Goal: Task Accomplishment & Management: Use online tool/utility

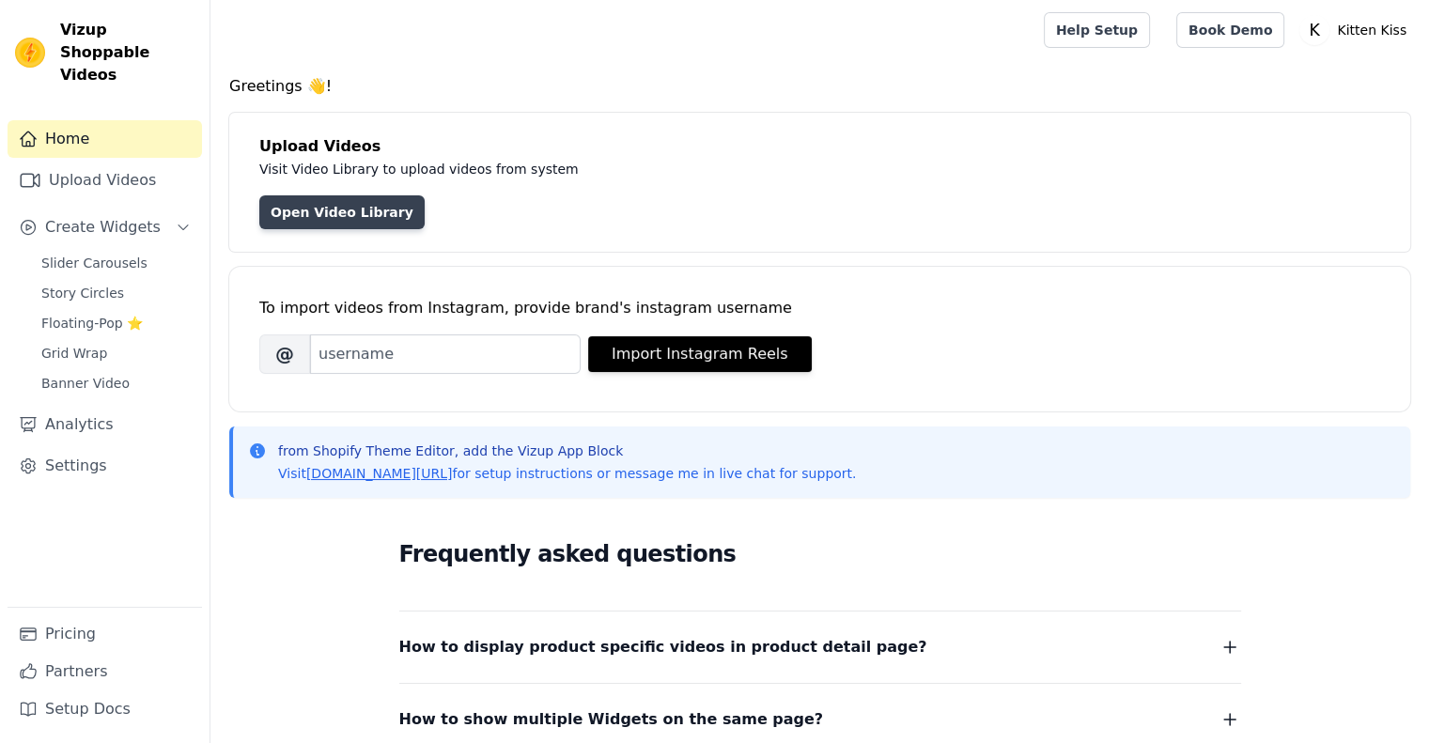
click at [349, 209] on link "Open Video Library" at bounding box center [341, 212] width 165 height 34
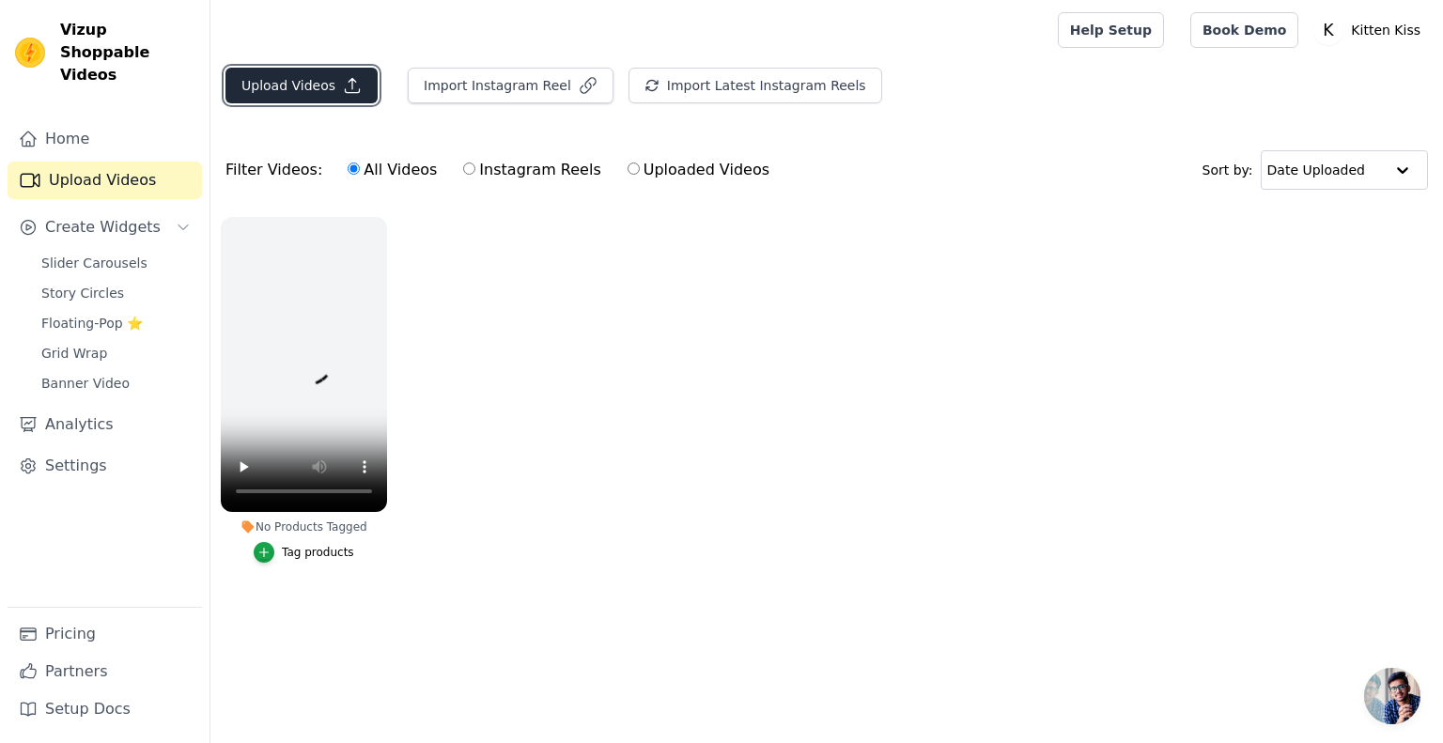
click at [306, 99] on button "Upload Videos" at bounding box center [301, 86] width 152 height 36
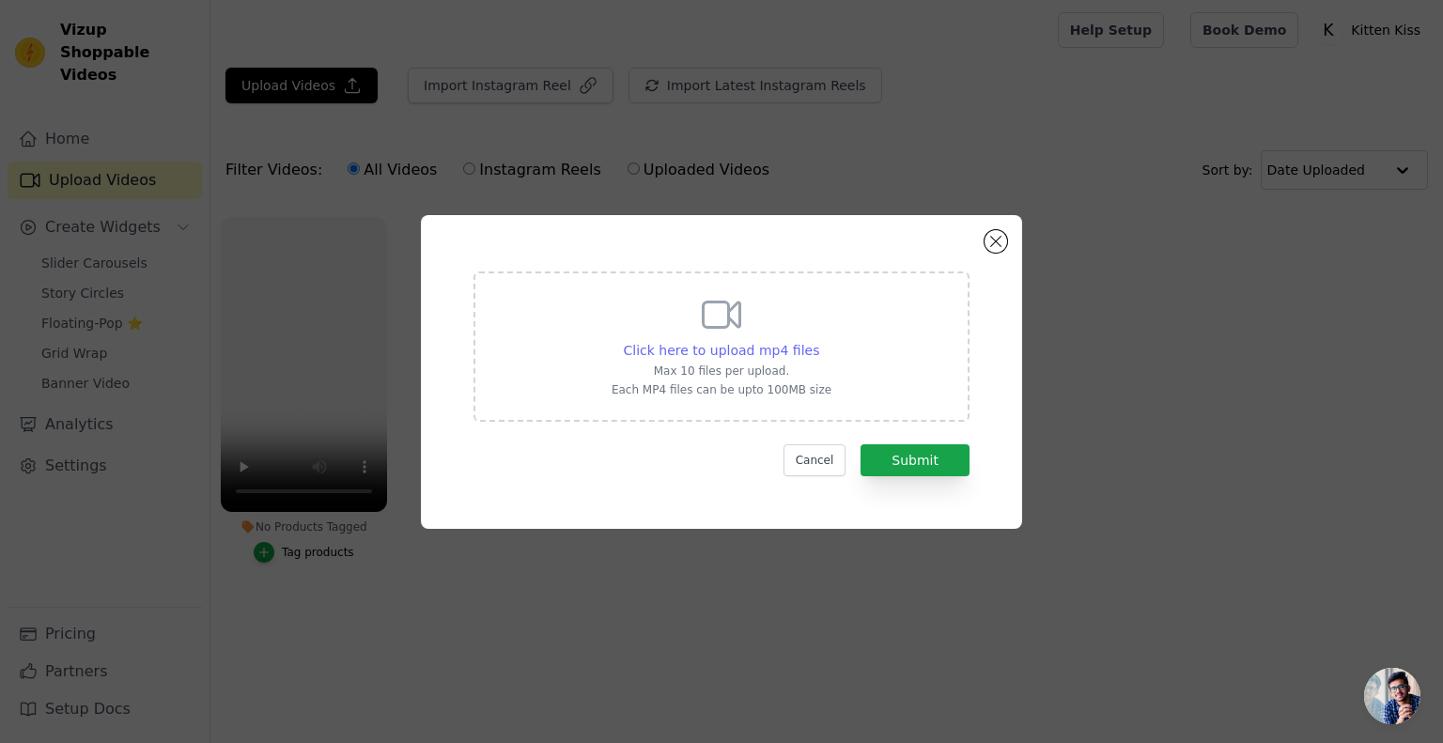
click at [747, 343] on span "Click here to upload mp4 files" at bounding box center [722, 350] width 196 height 15
click at [818, 341] on input "Click here to upload mp4 files Max 10 files per upload. Each MP4 files can be u…" at bounding box center [818, 340] width 1 height 1
type input "C:\fakepath\DIGICO-1 SHOPIFY BANNERS 的複本 (1).mp4"
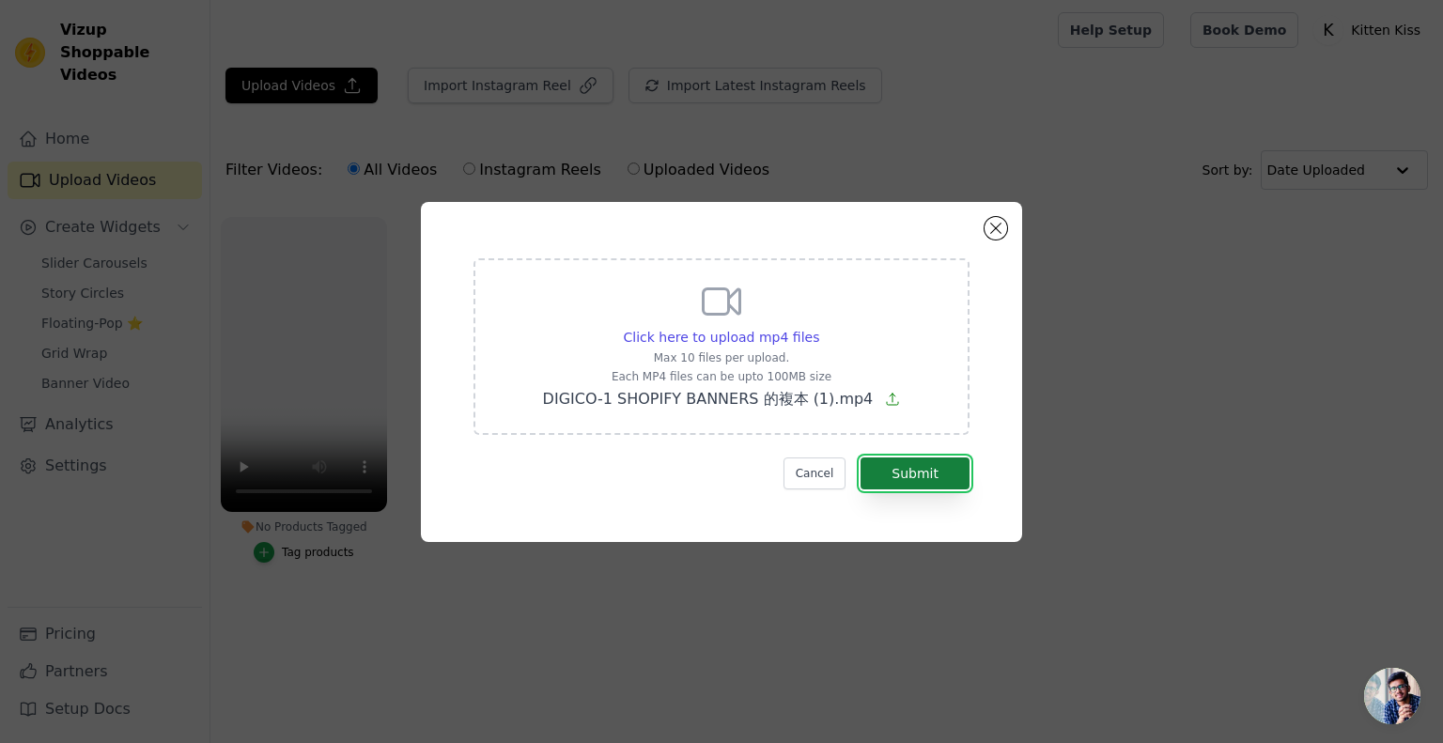
click at [944, 469] on button "Submit" at bounding box center [915, 474] width 109 height 32
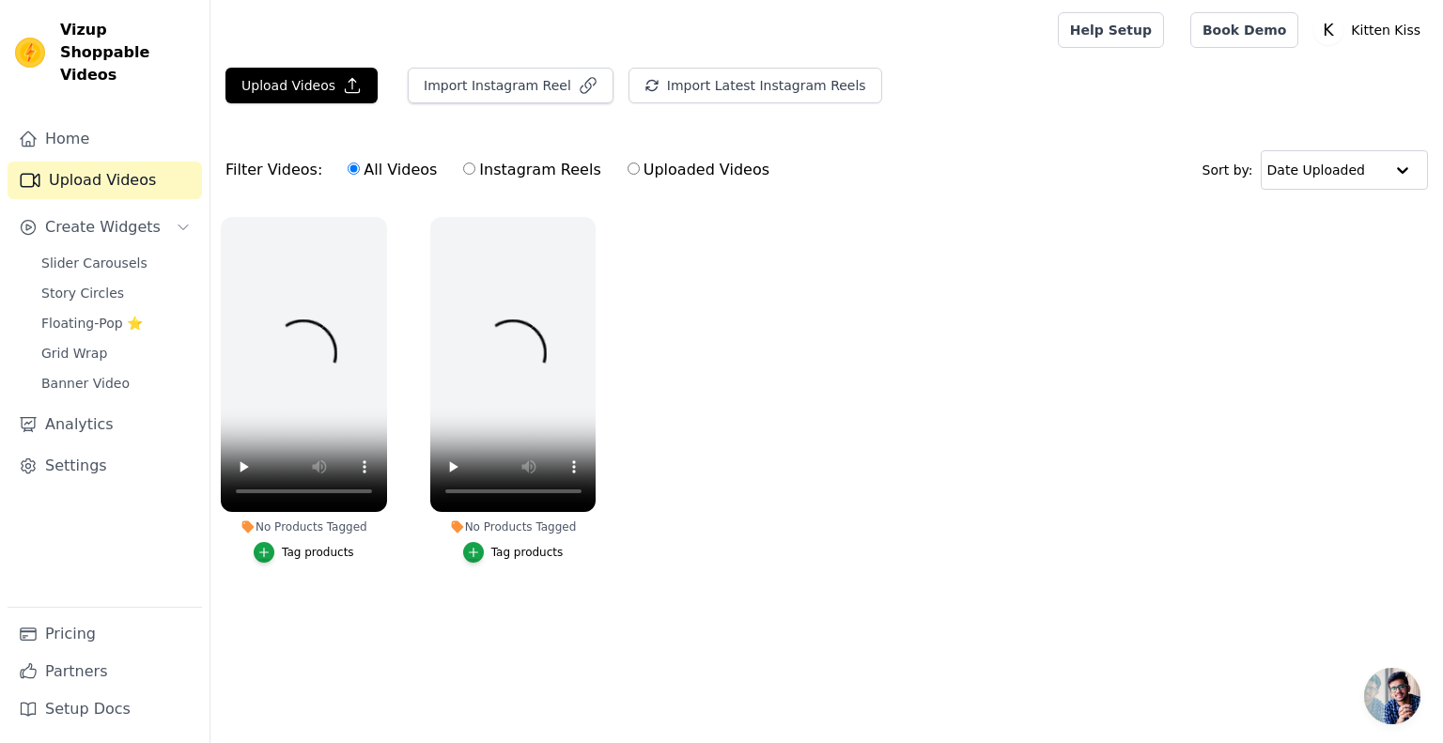
click at [1291, 273] on ul "No Products Tagged Tag products No Products Tagged Tag products" at bounding box center [826, 409] width 1233 height 404
click at [322, 78] on button "Upload Videos" at bounding box center [301, 86] width 152 height 36
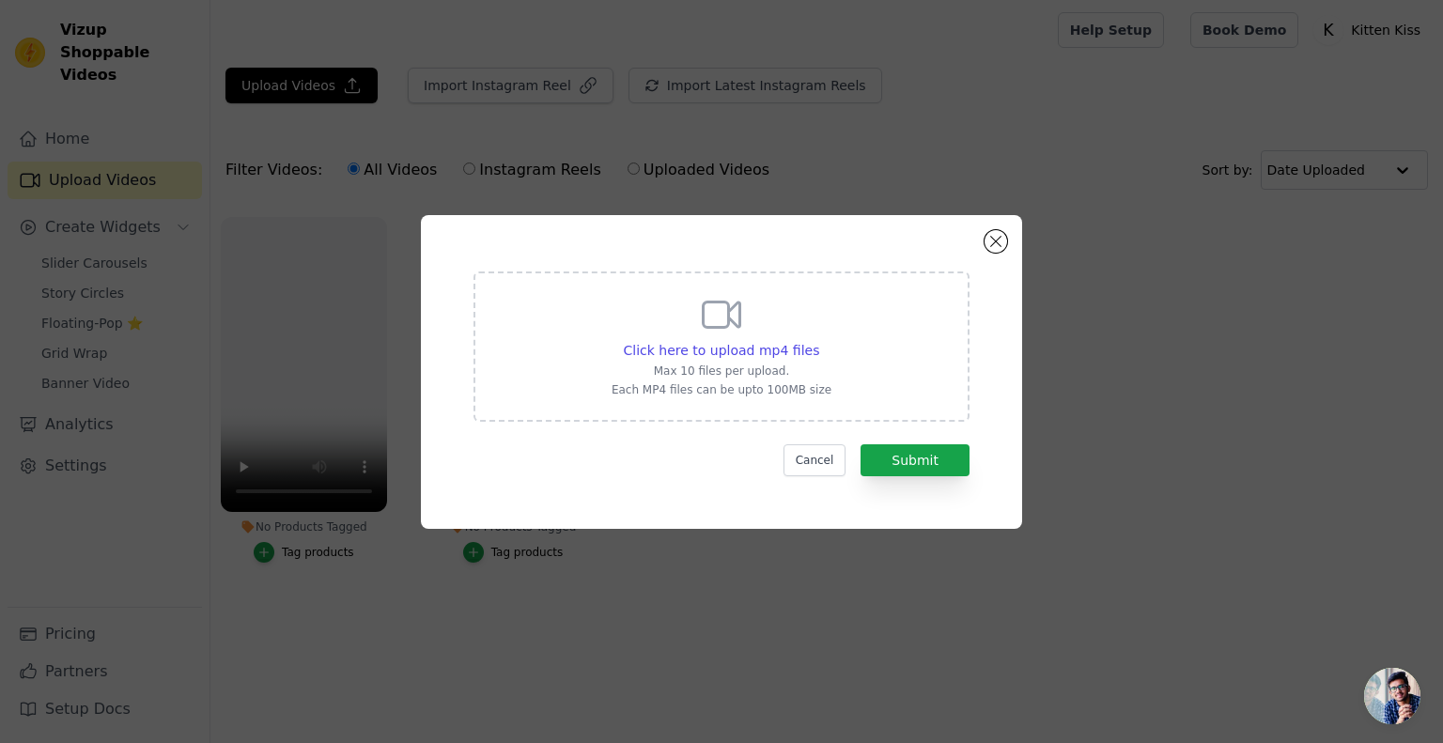
click at [982, 236] on div "Click here to upload mp4 files Max 10 files per upload. Each MP4 files can be u…" at bounding box center [721, 372] width 601 height 314
click at [997, 238] on button "Close modal" at bounding box center [996, 241] width 23 height 23
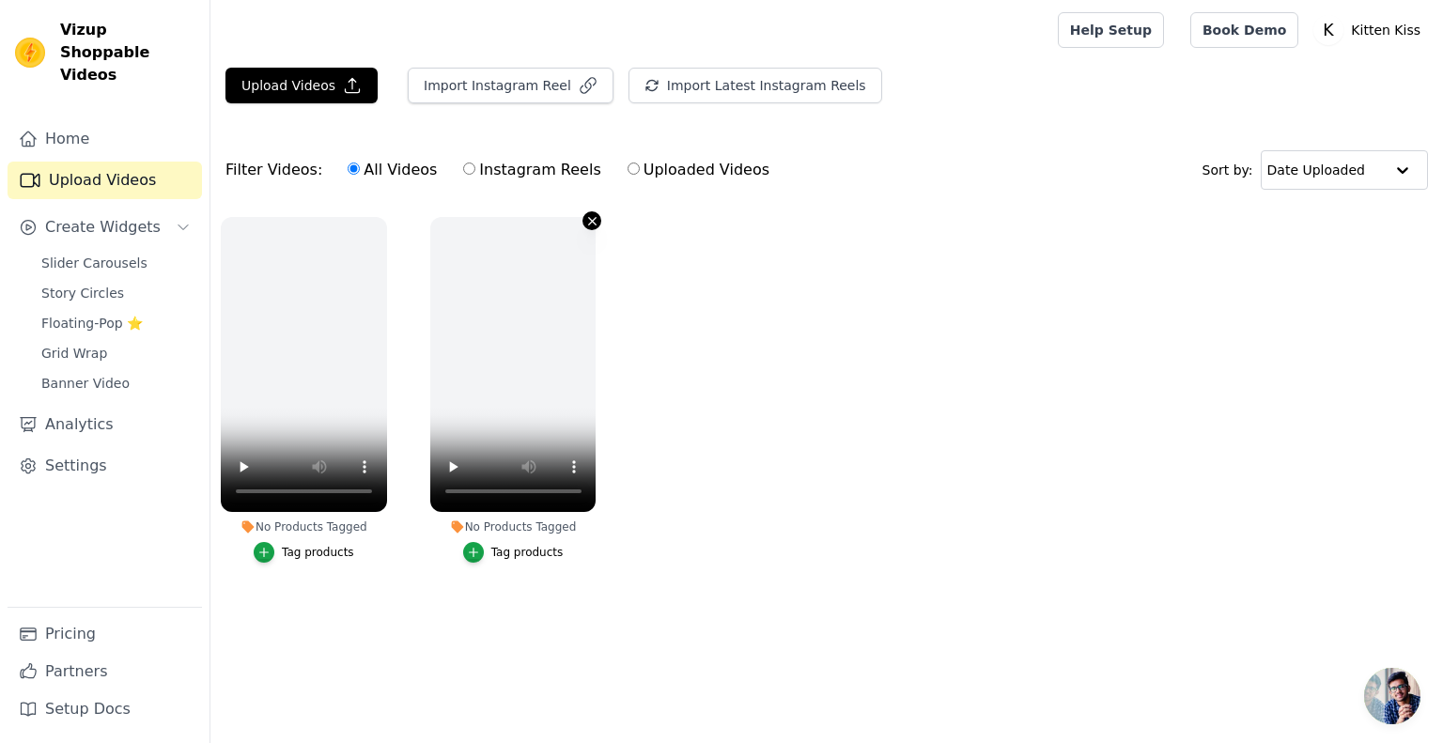
click at [594, 221] on icon "button" at bounding box center [592, 221] width 14 height 14
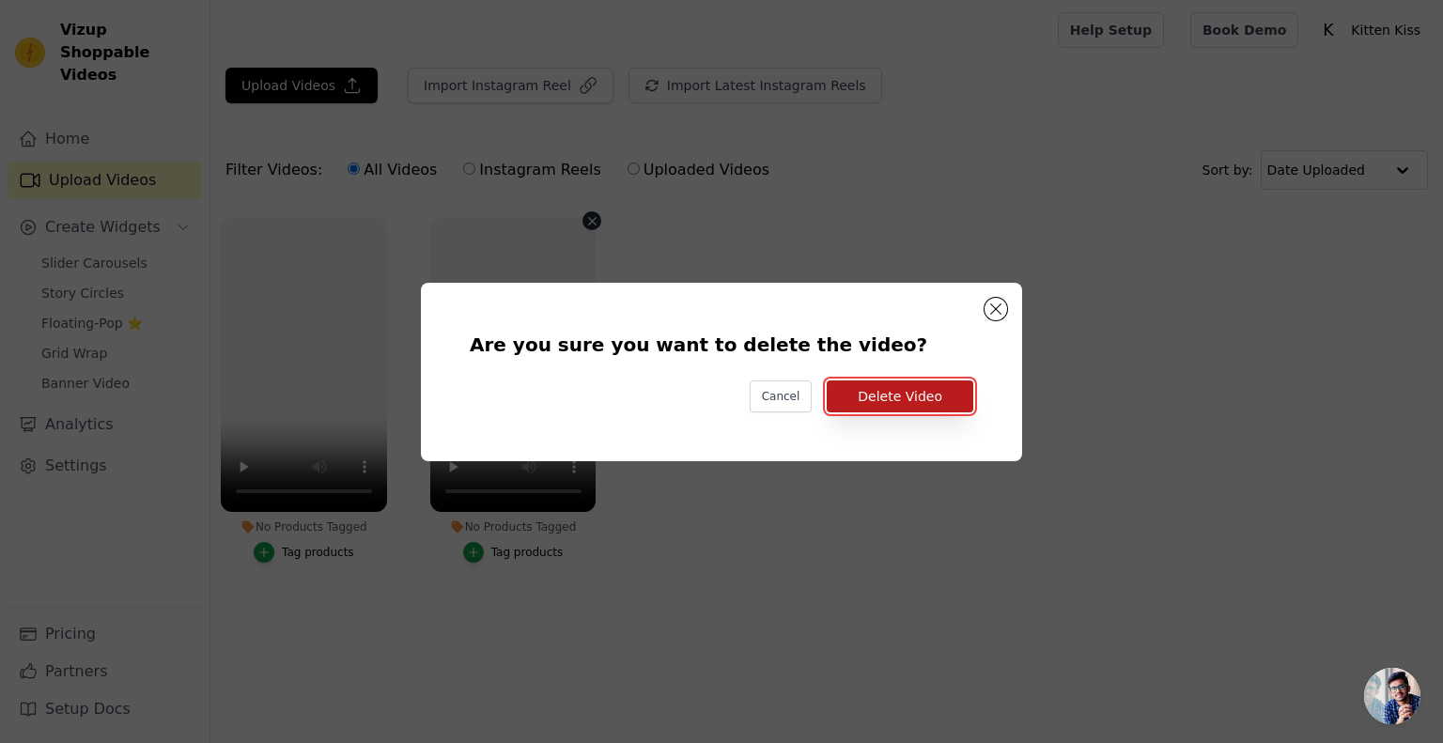
click at [876, 391] on button "Delete Video" at bounding box center [900, 396] width 147 height 32
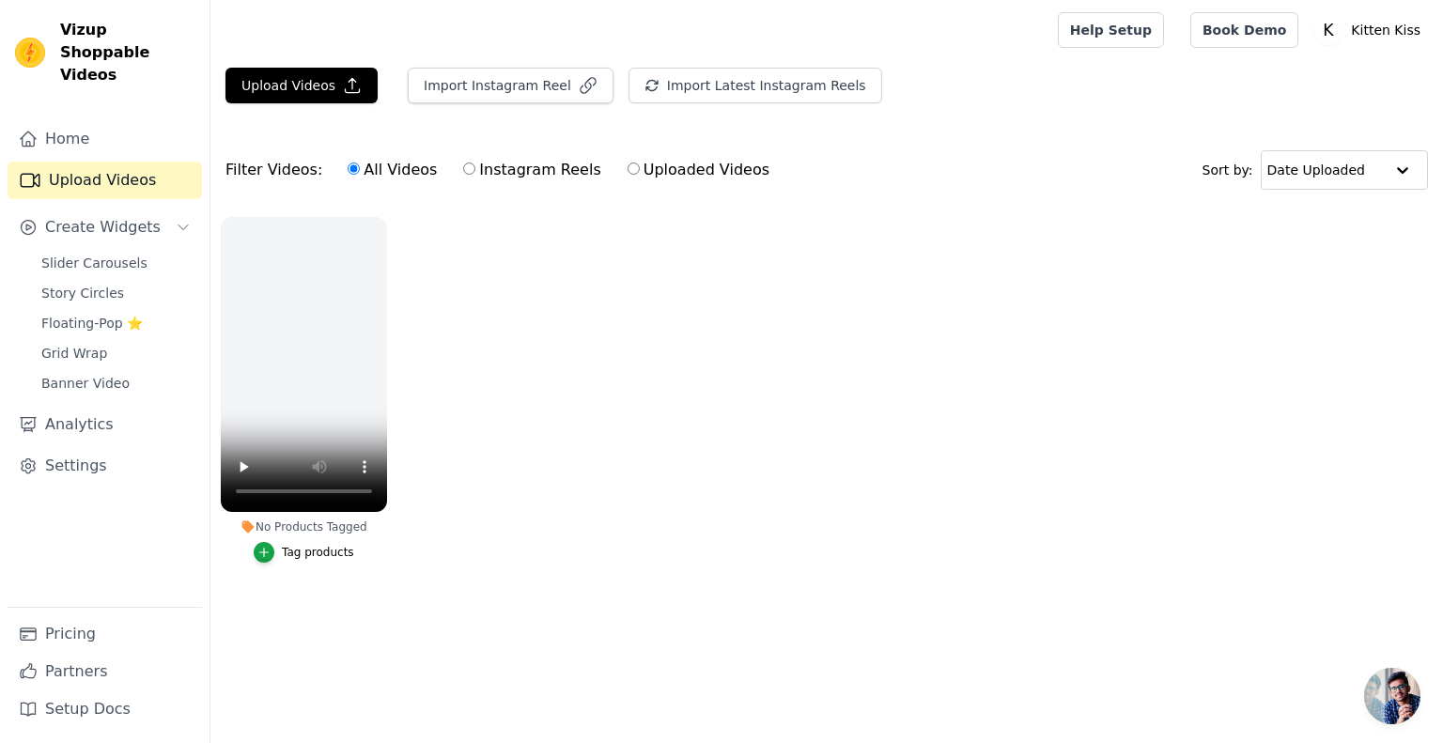
click at [1194, 418] on ul "No Products Tagged Tag products" at bounding box center [826, 409] width 1233 height 404
click at [329, 81] on button "Upload Videos" at bounding box center [301, 86] width 152 height 36
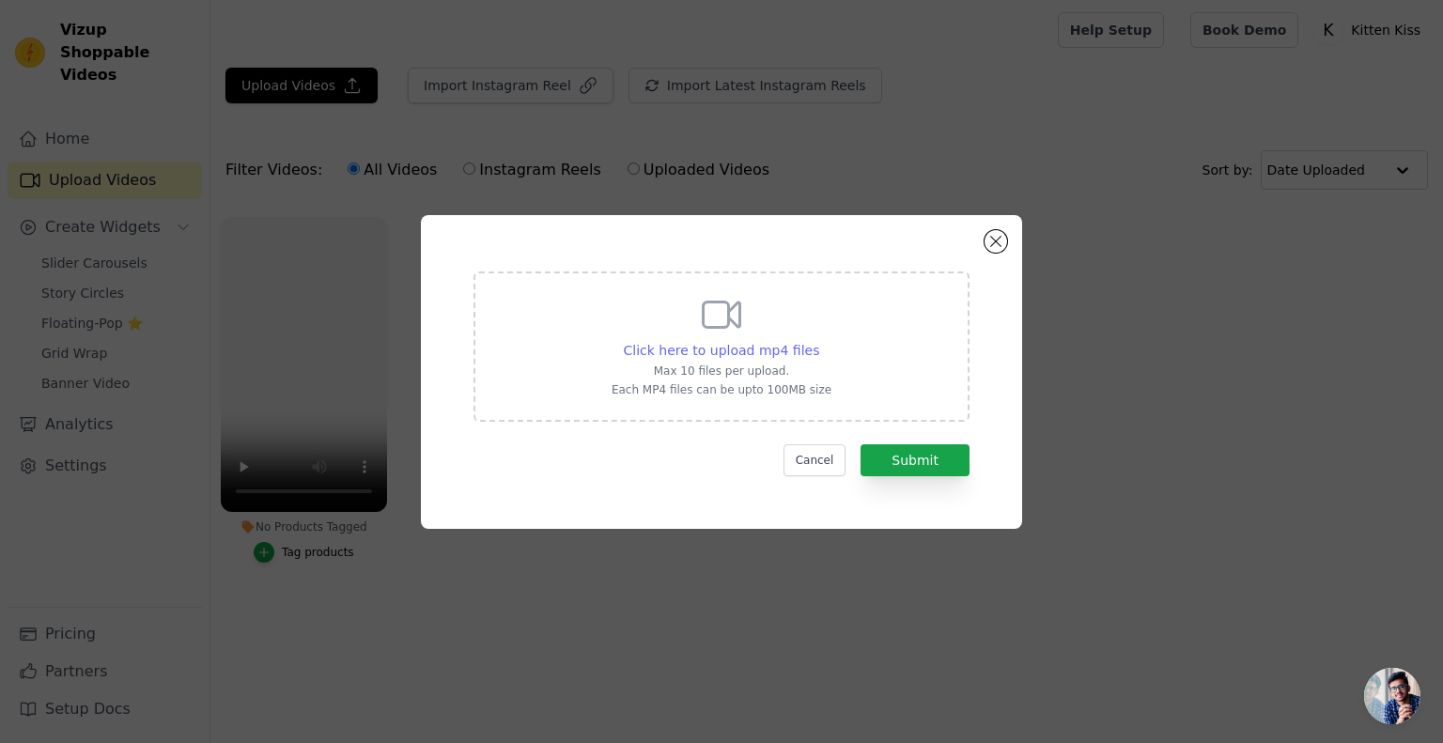
click at [744, 353] on span "Click here to upload mp4 files" at bounding box center [722, 350] width 196 height 15
click at [818, 341] on input "Click here to upload mp4 files Max 10 files per upload. Each MP4 files can be u…" at bounding box center [818, 340] width 1 height 1
type input "C:\fakepath\DIGICO-1 SHOPIFY BANNERS 的複本 (2).mp4"
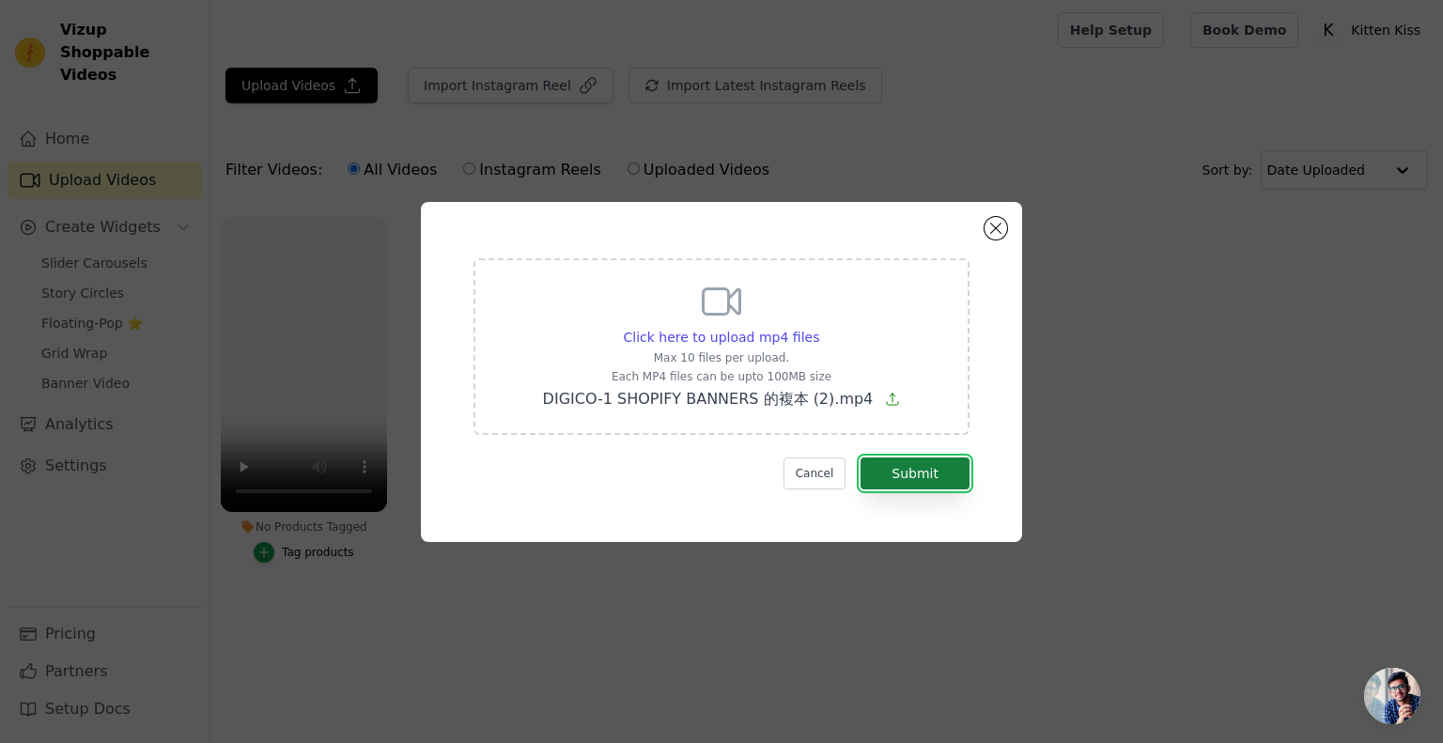
click at [939, 474] on button "Submit" at bounding box center [915, 474] width 109 height 32
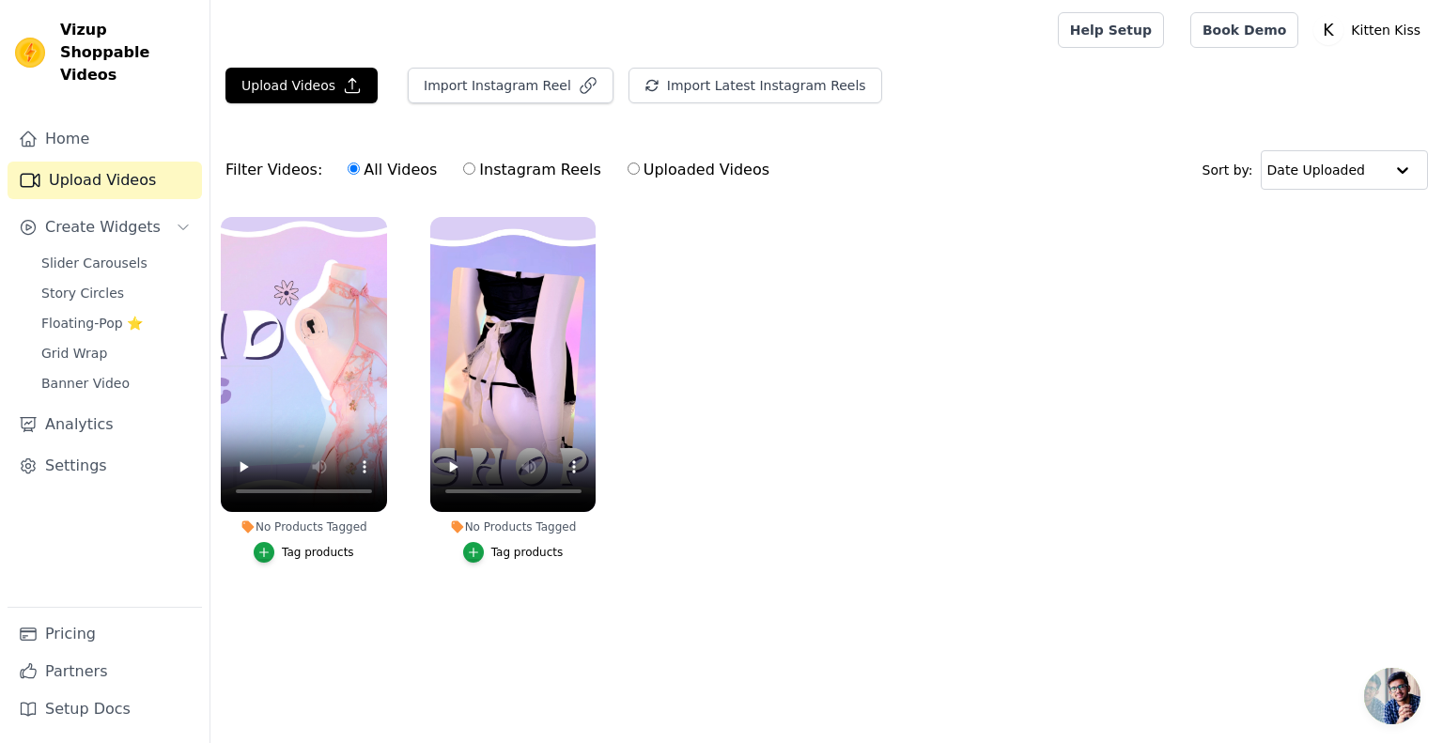
click at [272, 540] on li "No Products Tagged Tag products" at bounding box center [304, 390] width 166 height 346
click at [266, 551] on icon "button" at bounding box center [264, 553] width 8 height 8
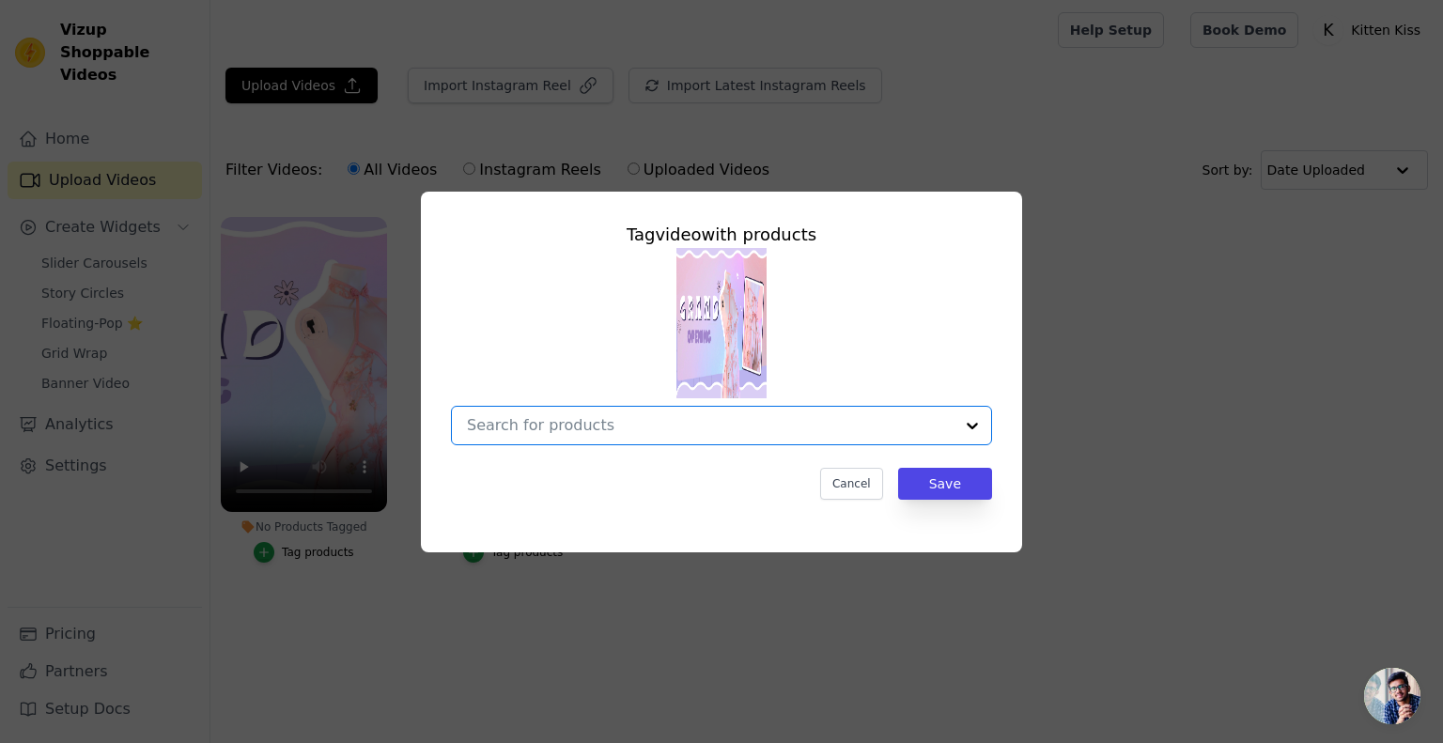
click at [770, 420] on input "No Products Tagged Tag video with products Option undefined, selected. Select i…" at bounding box center [710, 425] width 487 height 18
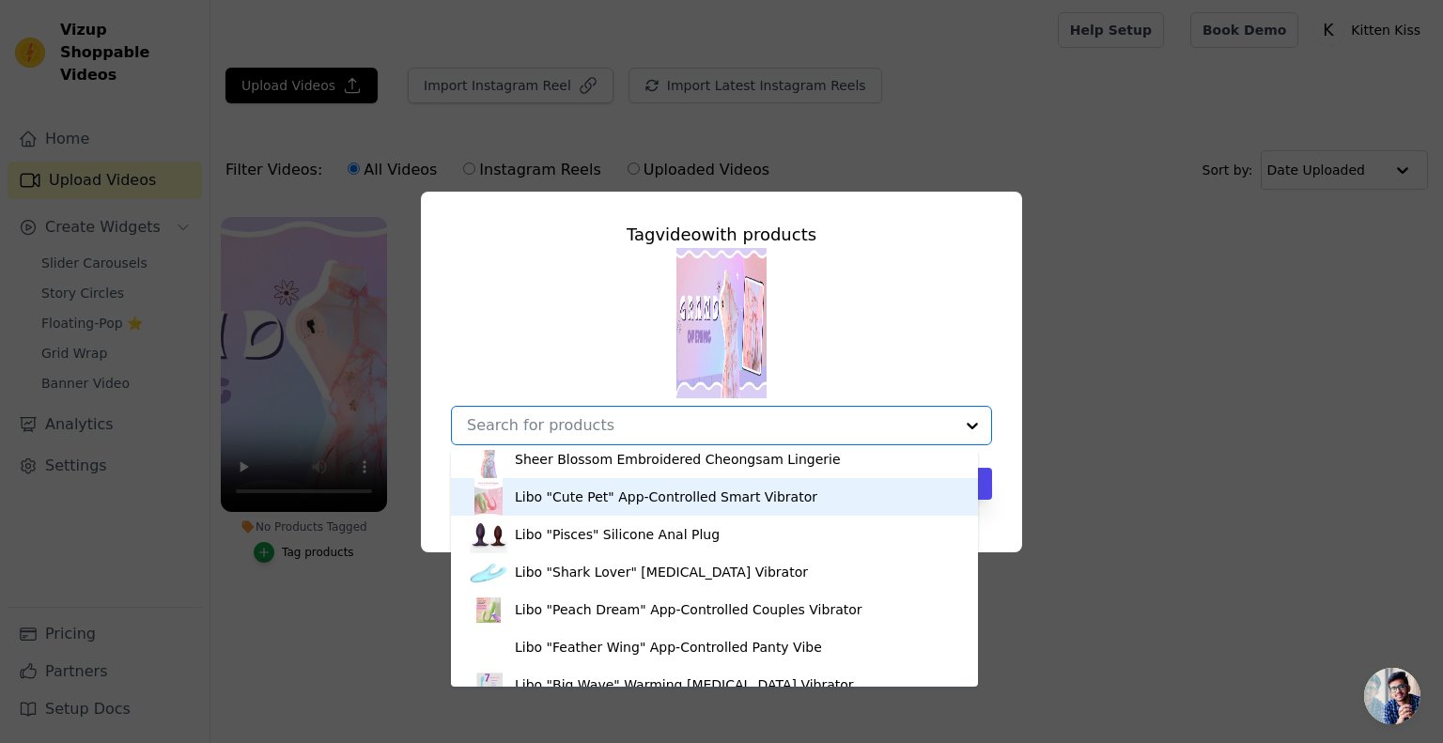
scroll to position [2330, 0]
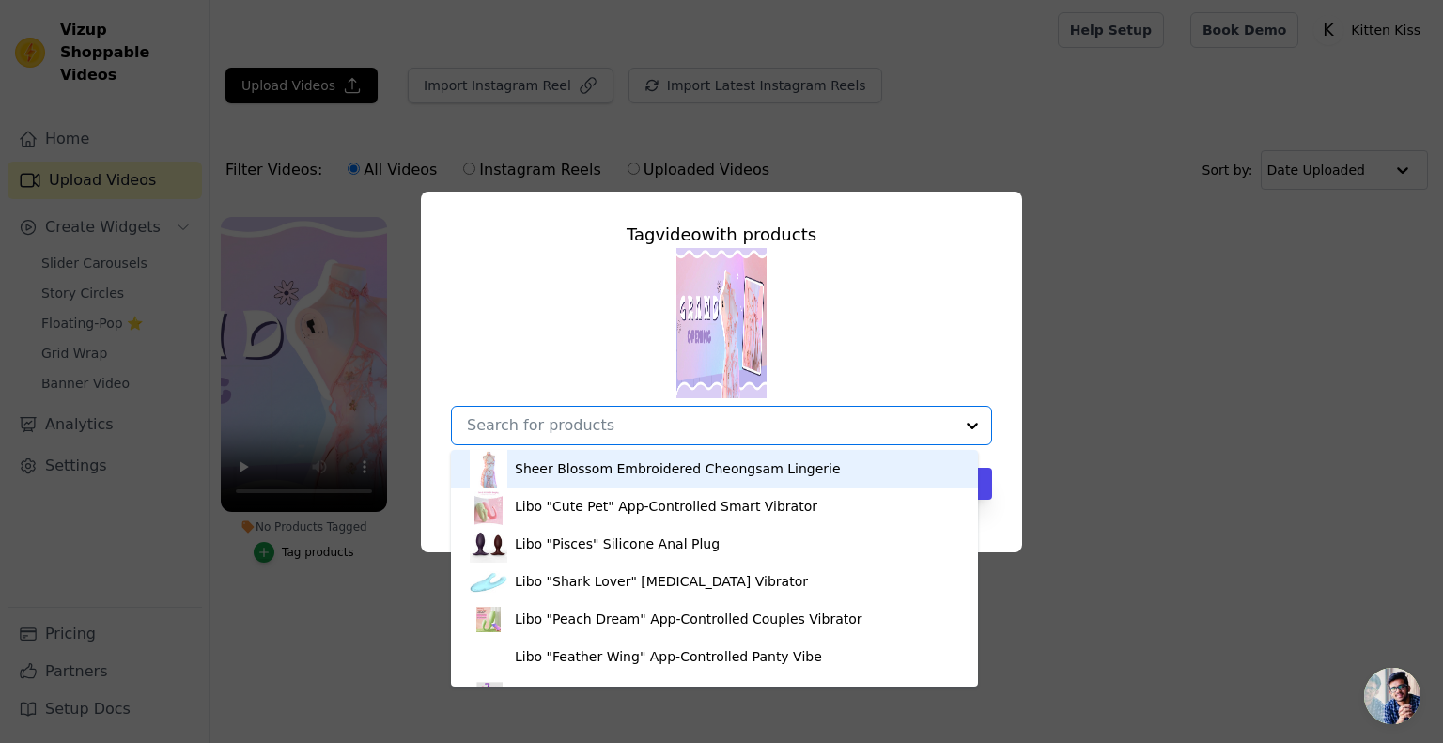
click at [602, 453] on div "Sheer Blossom Embroidered Cheongsam Lingerie" at bounding box center [714, 469] width 489 height 38
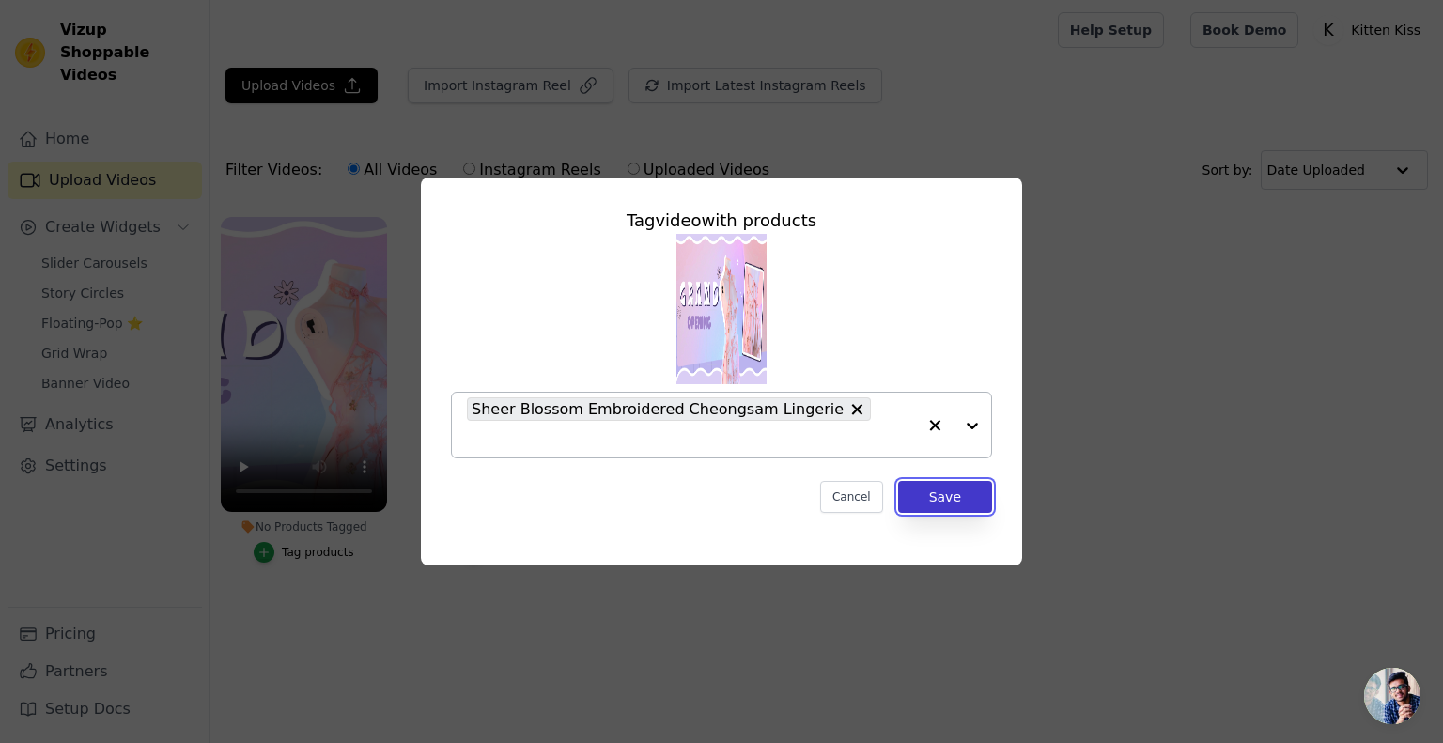
click at [965, 481] on button "Save" at bounding box center [945, 497] width 94 height 32
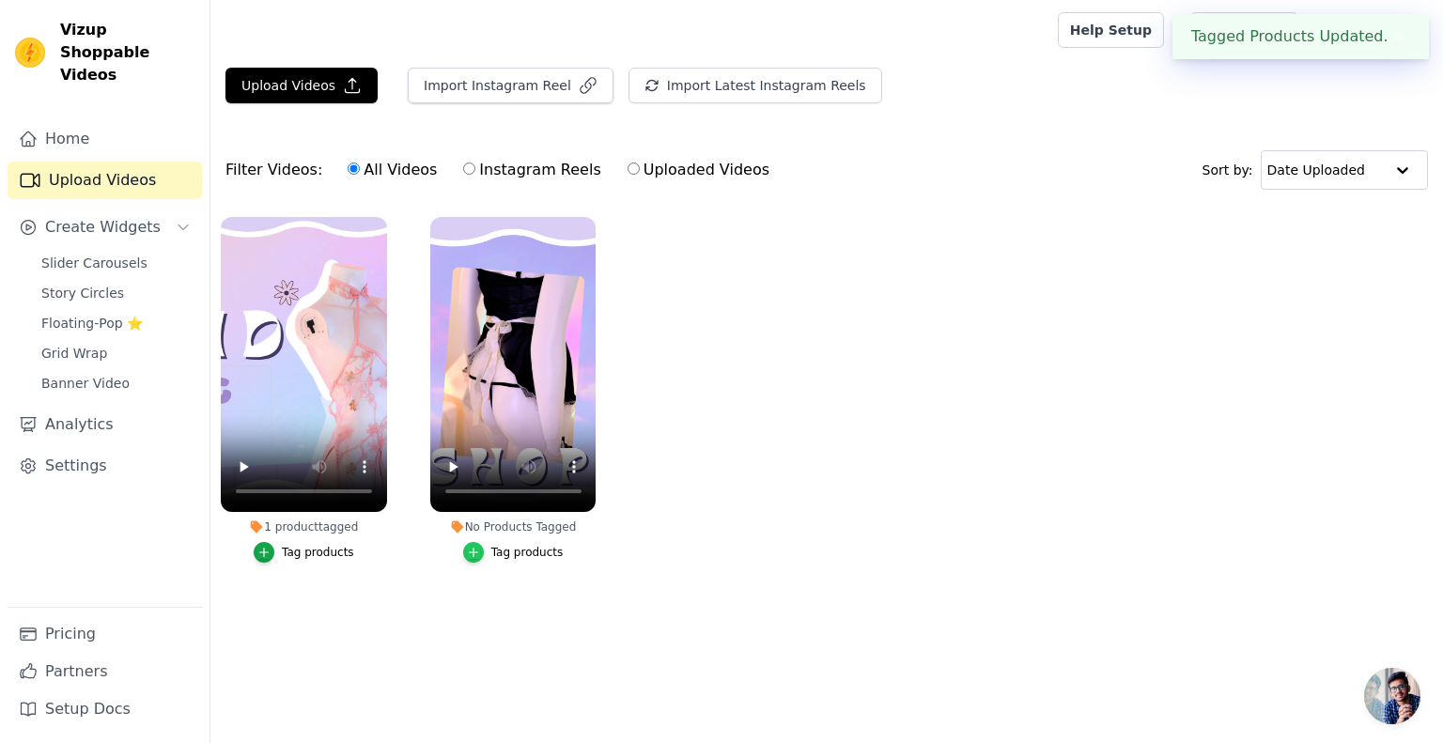
click at [480, 554] on icon "button" at bounding box center [473, 552] width 13 height 13
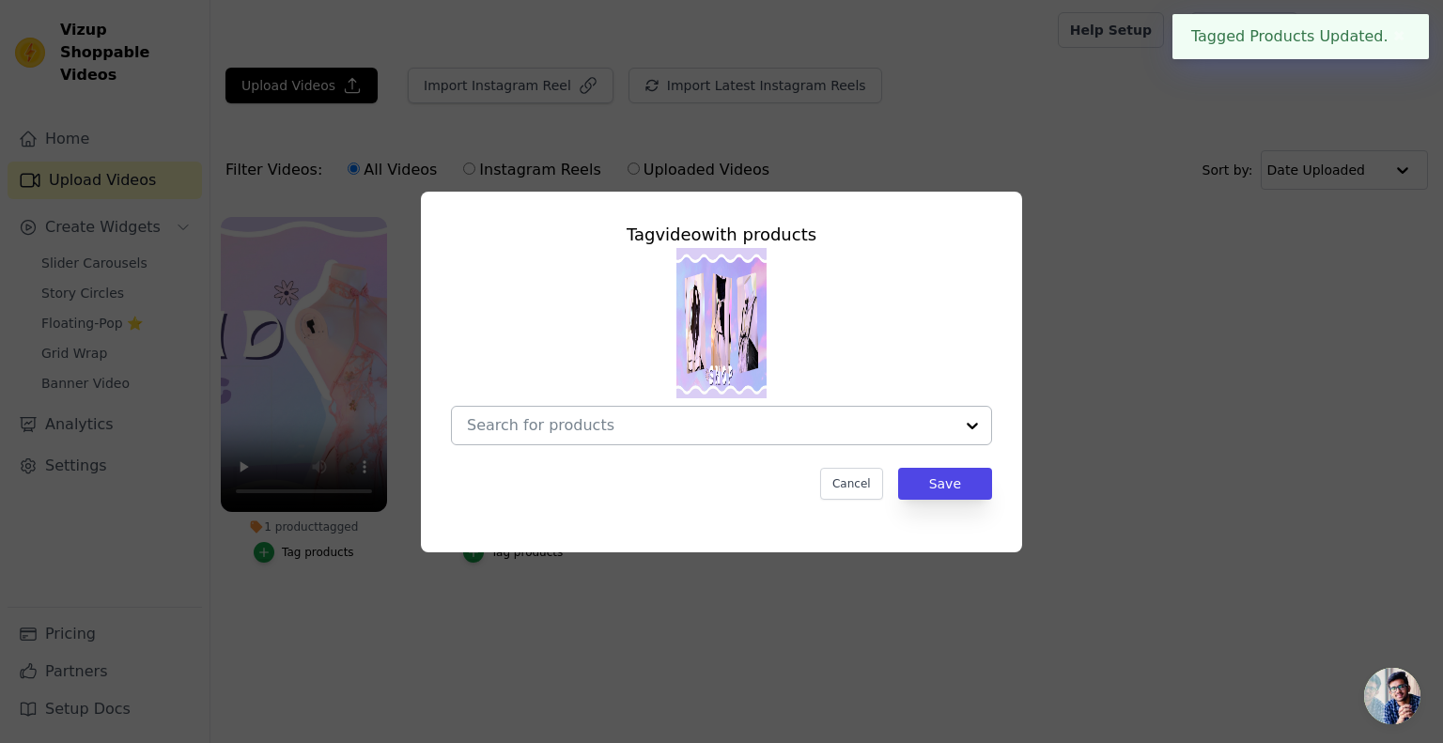
click at [632, 421] on input "No Products Tagged Tag video with products Cancel Save Tag products" at bounding box center [710, 425] width 487 height 18
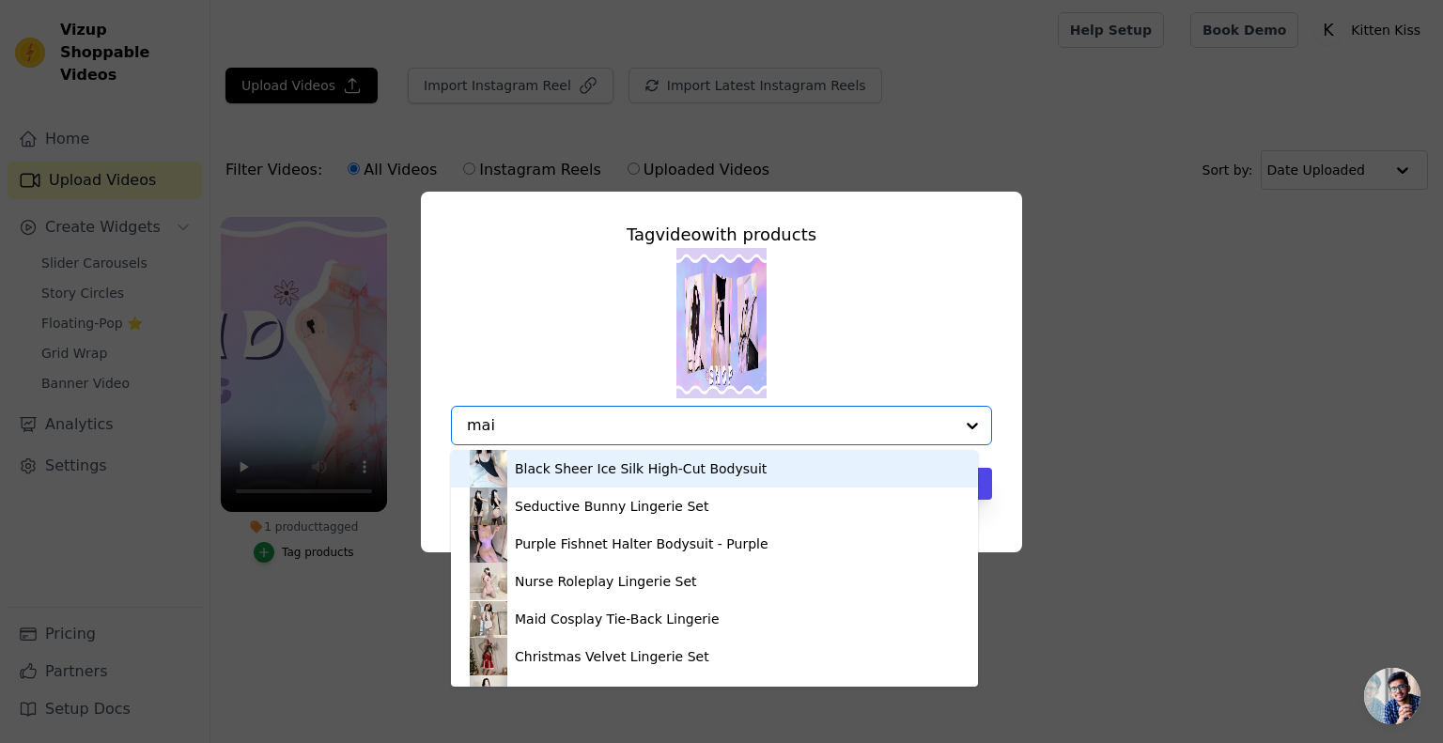
type input "maid"
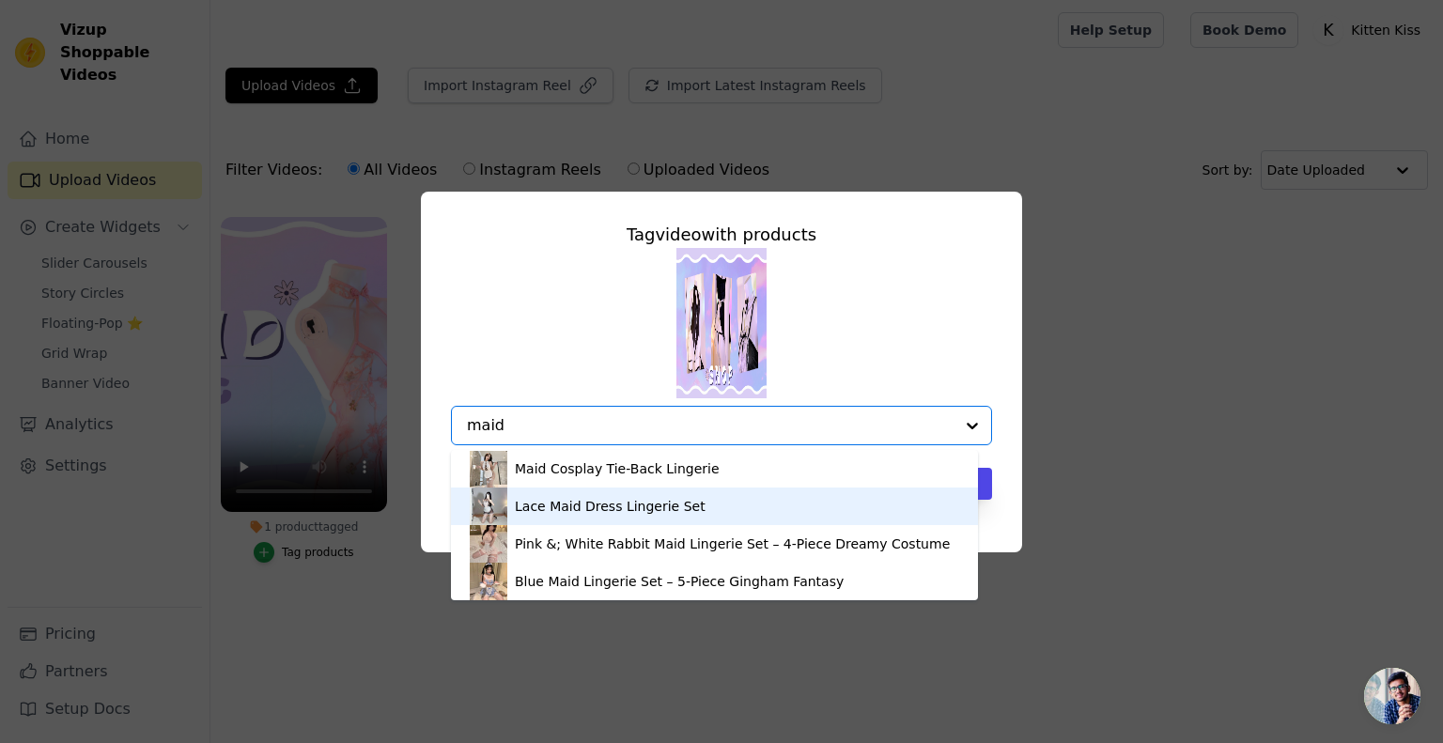
click at [640, 512] on div "Lace Maid Dress Lingerie Set" at bounding box center [610, 506] width 191 height 19
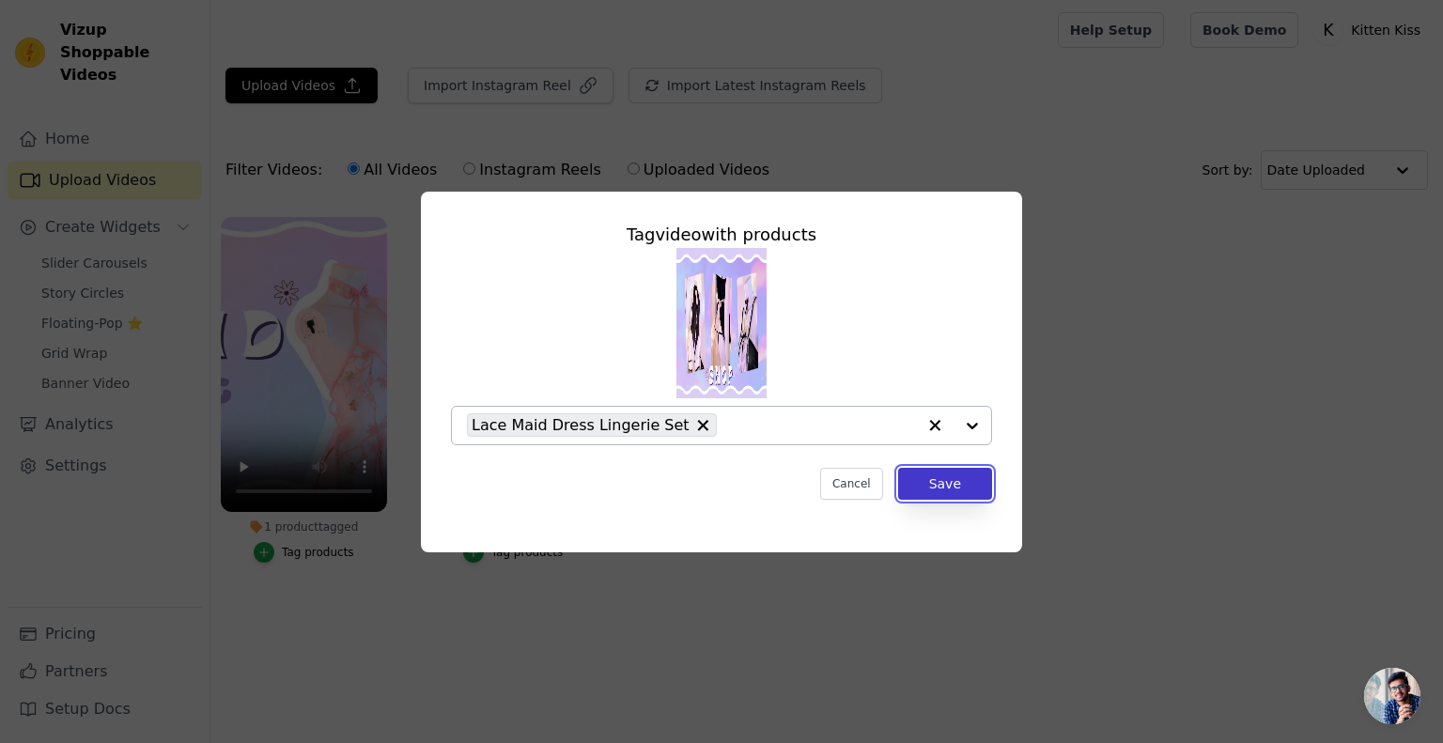
click at [984, 484] on button "Save" at bounding box center [945, 484] width 94 height 32
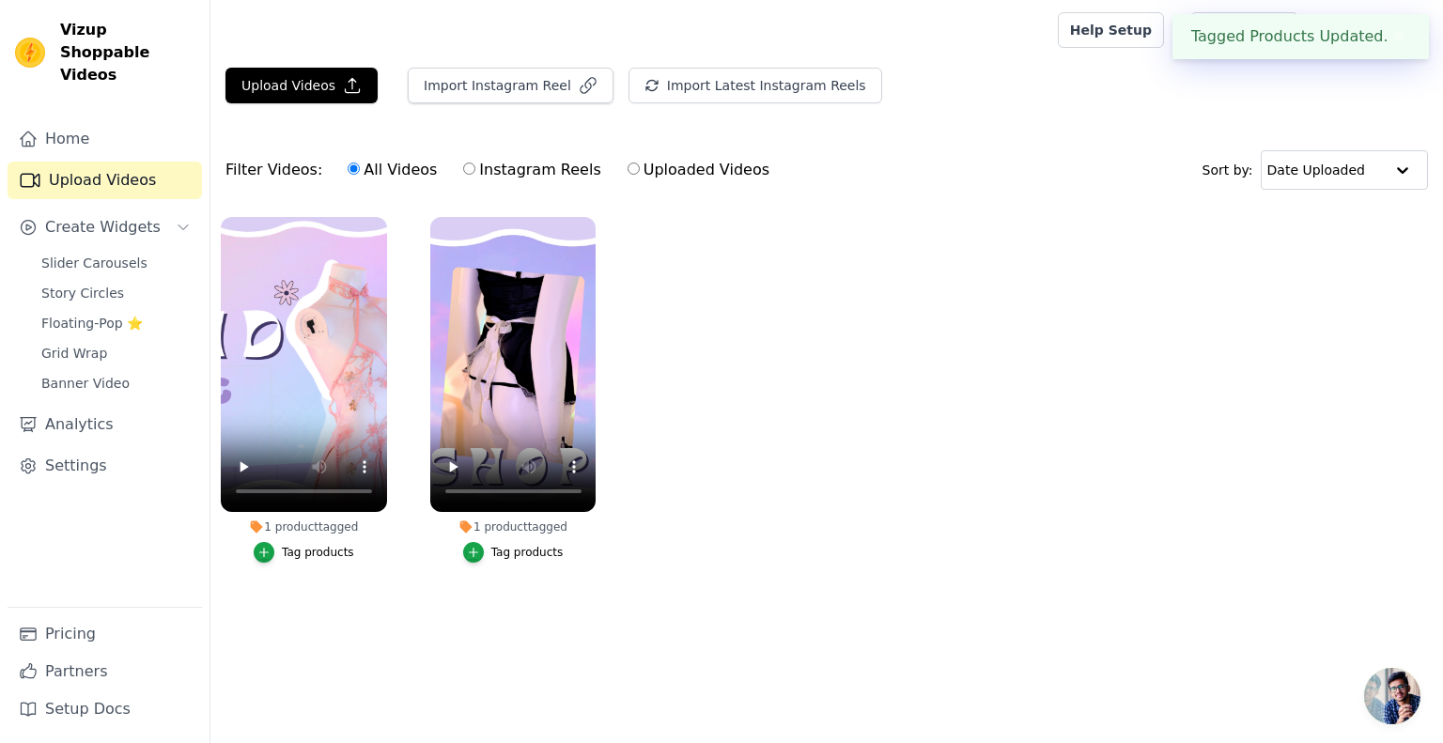
click at [680, 427] on ul "1 product tagged Tag products 1 product tagged Tag products" at bounding box center [826, 409] width 1233 height 404
click at [504, 551] on div "Tag products" at bounding box center [527, 552] width 72 height 15
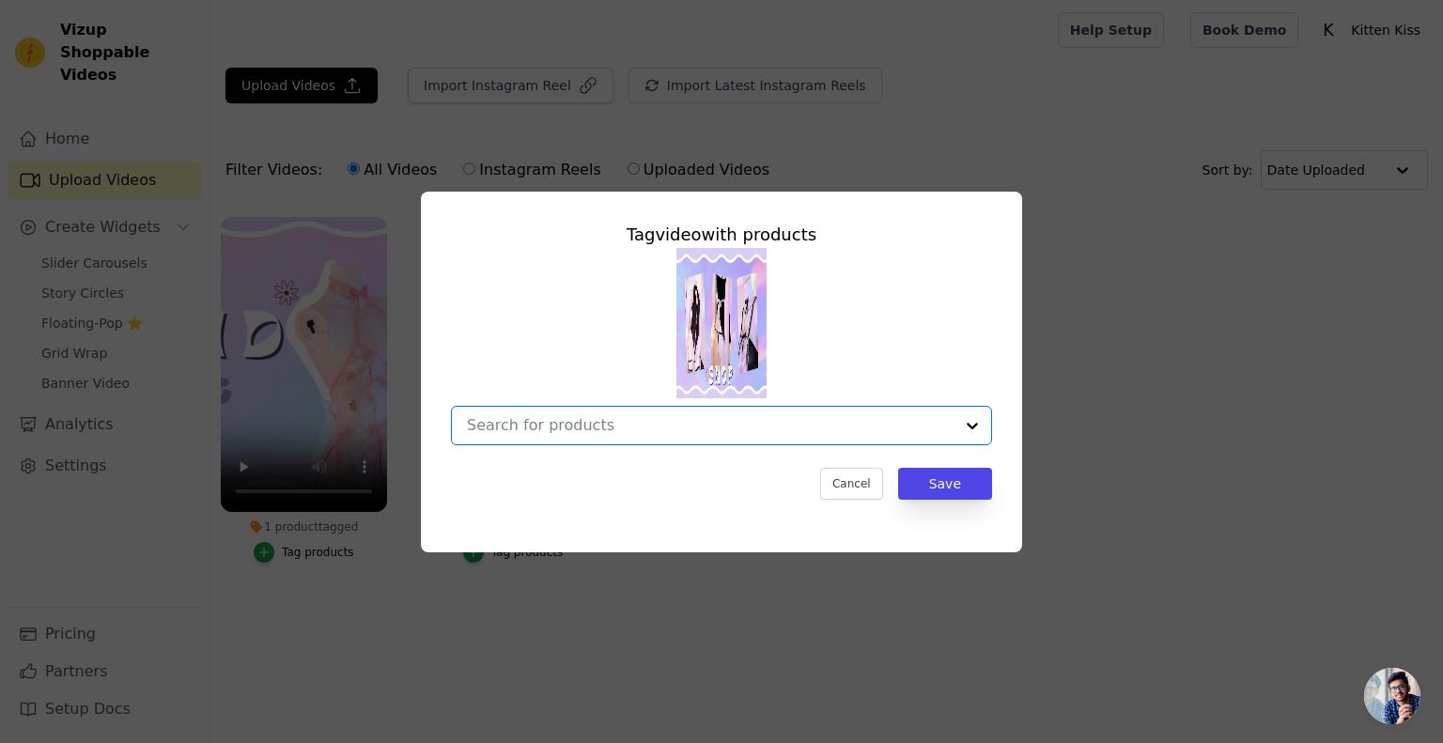
click at [639, 427] on input "1 product tagged Tag video with products Option undefined, selected. Select is …" at bounding box center [710, 425] width 487 height 18
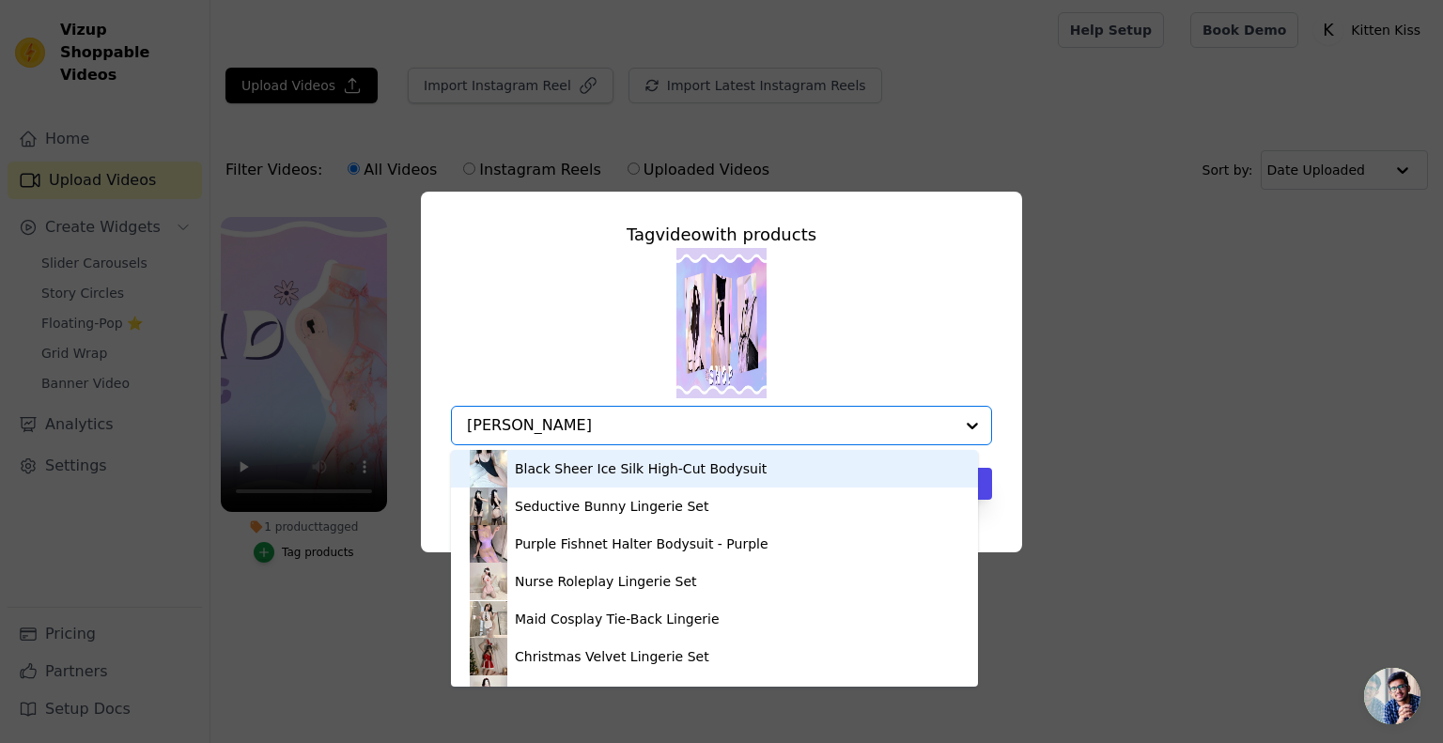
type input "bunny"
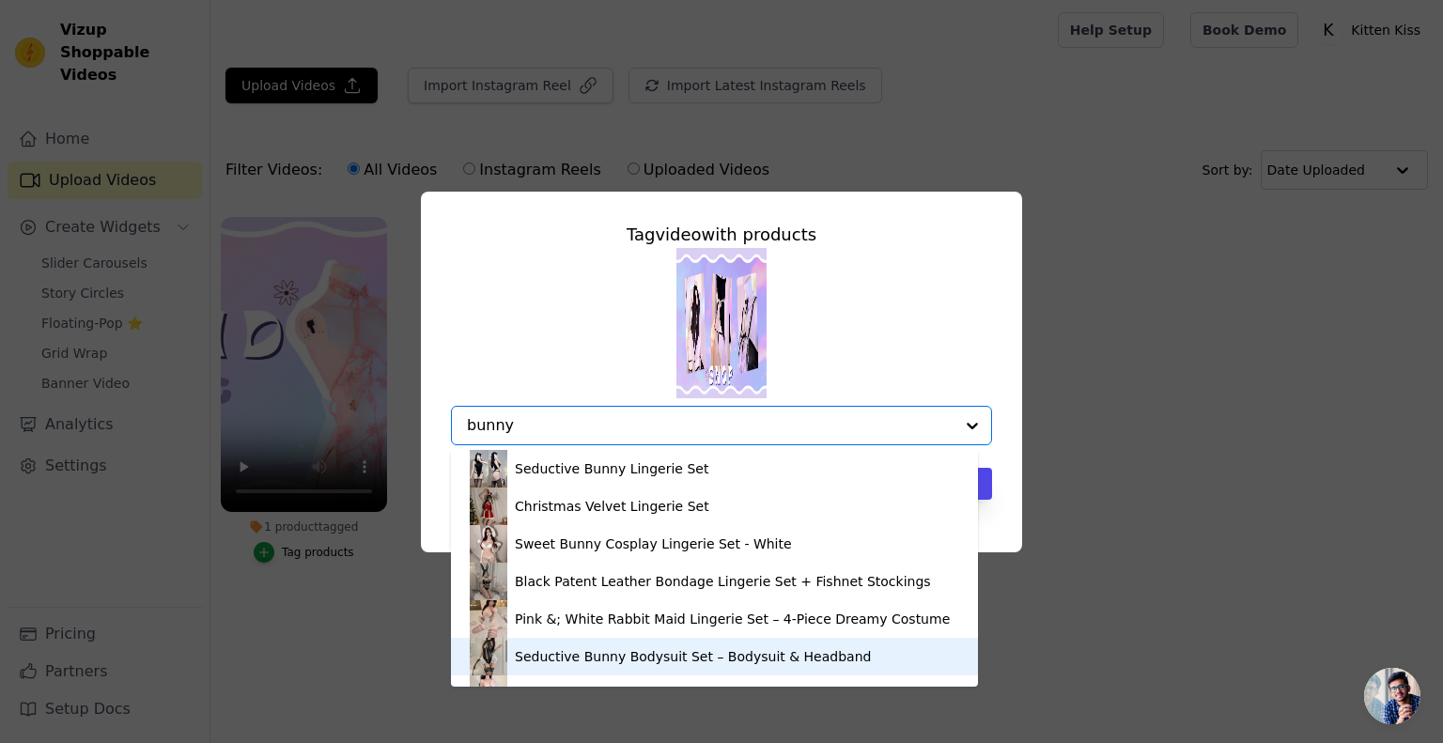
click at [633, 654] on div "Seductive Bunny Bodysuit Set – Bodysuit & Headband" at bounding box center [693, 656] width 356 height 19
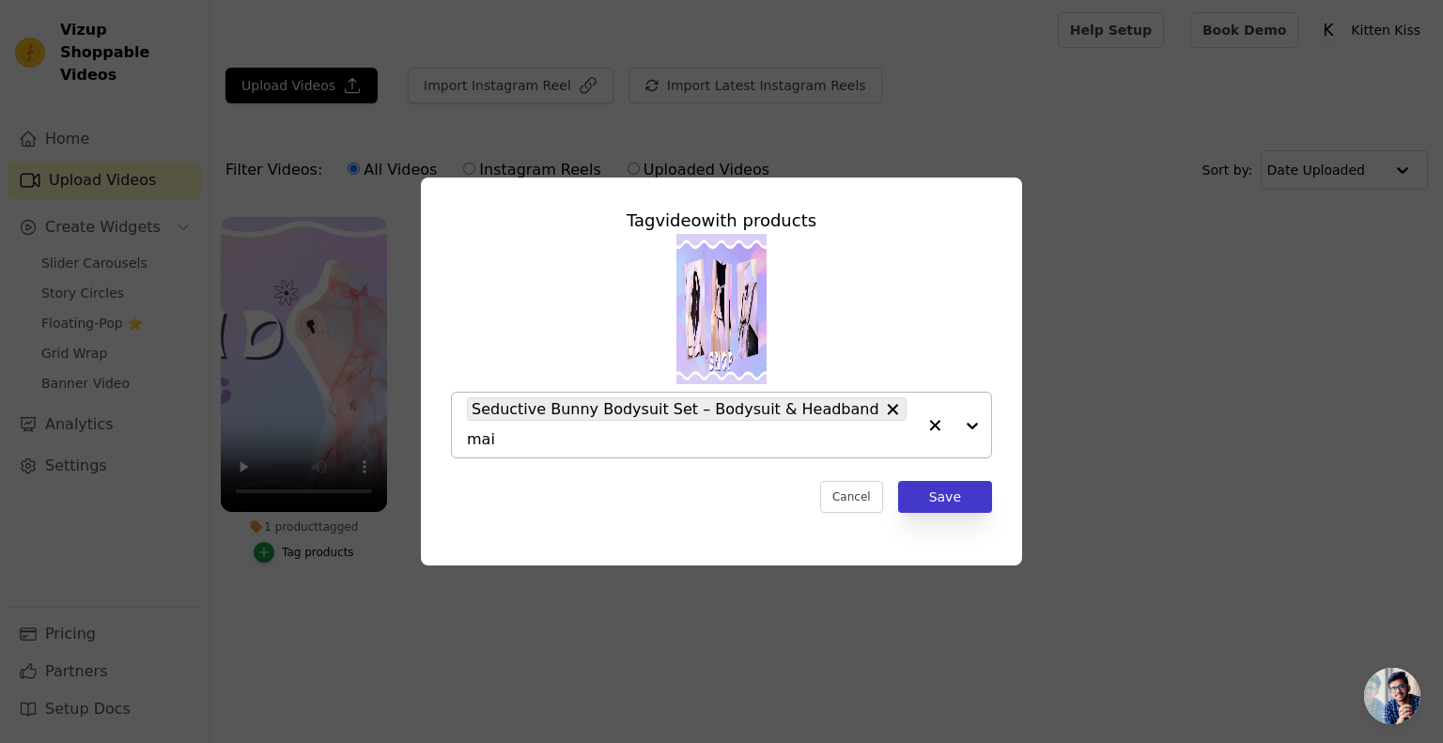
type input "maid"
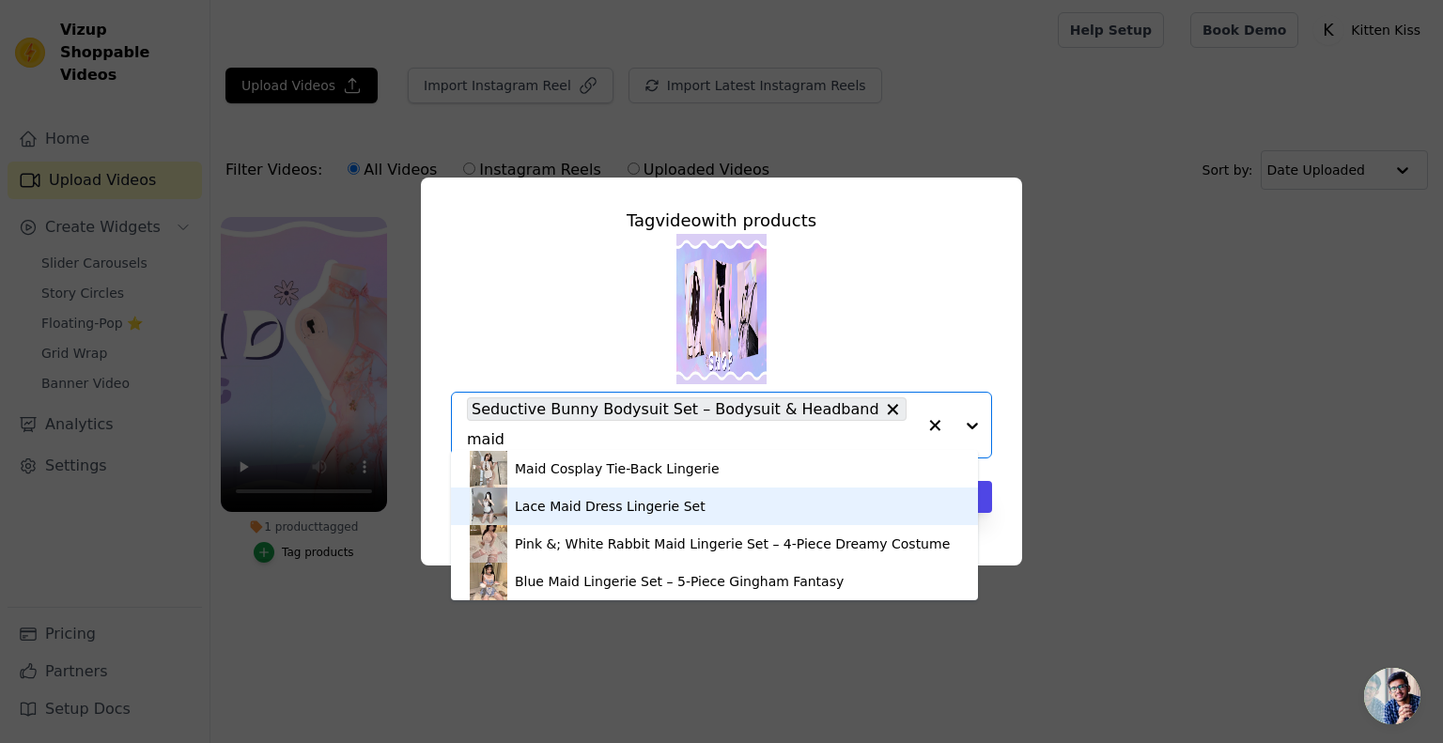
click at [582, 503] on div "Lace Maid Dress Lingerie Set" at bounding box center [610, 506] width 191 height 19
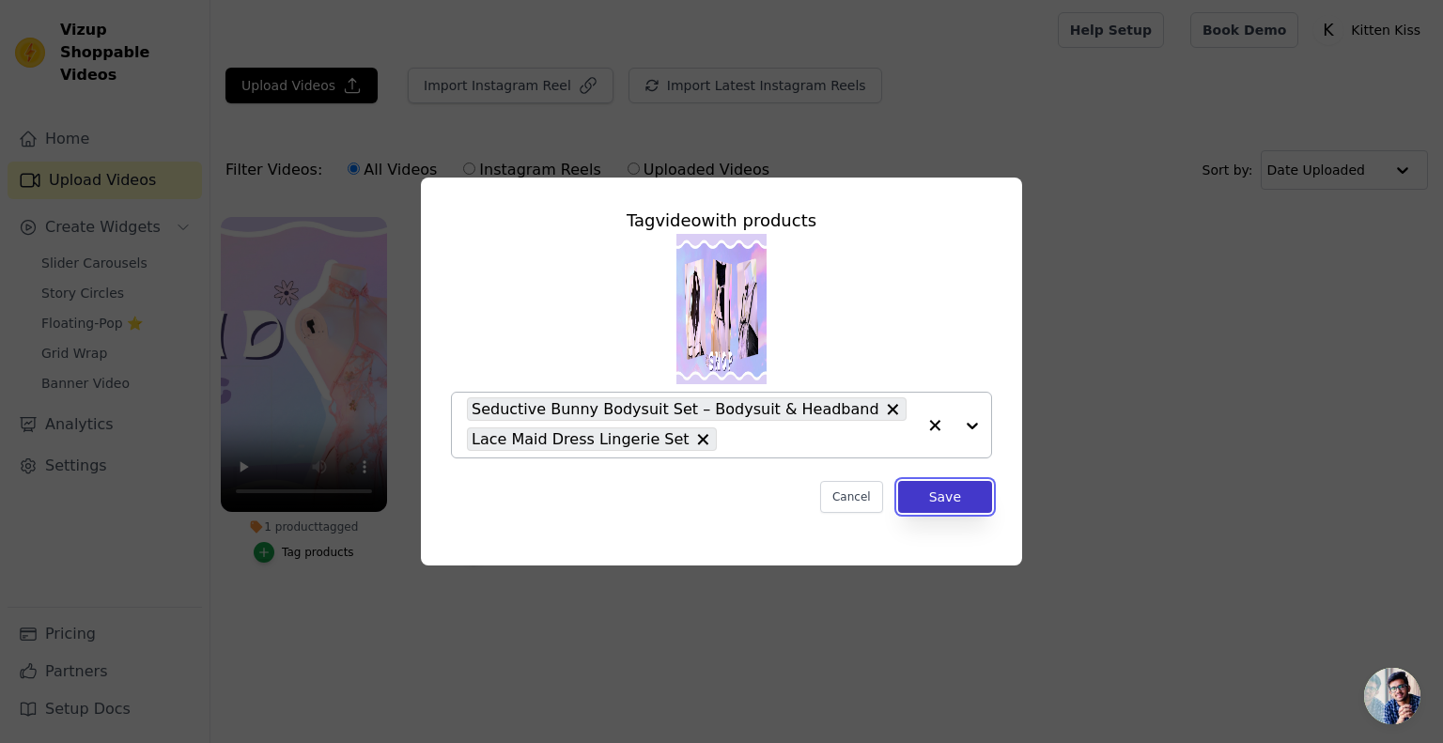
click at [984, 496] on button "Save" at bounding box center [945, 497] width 94 height 32
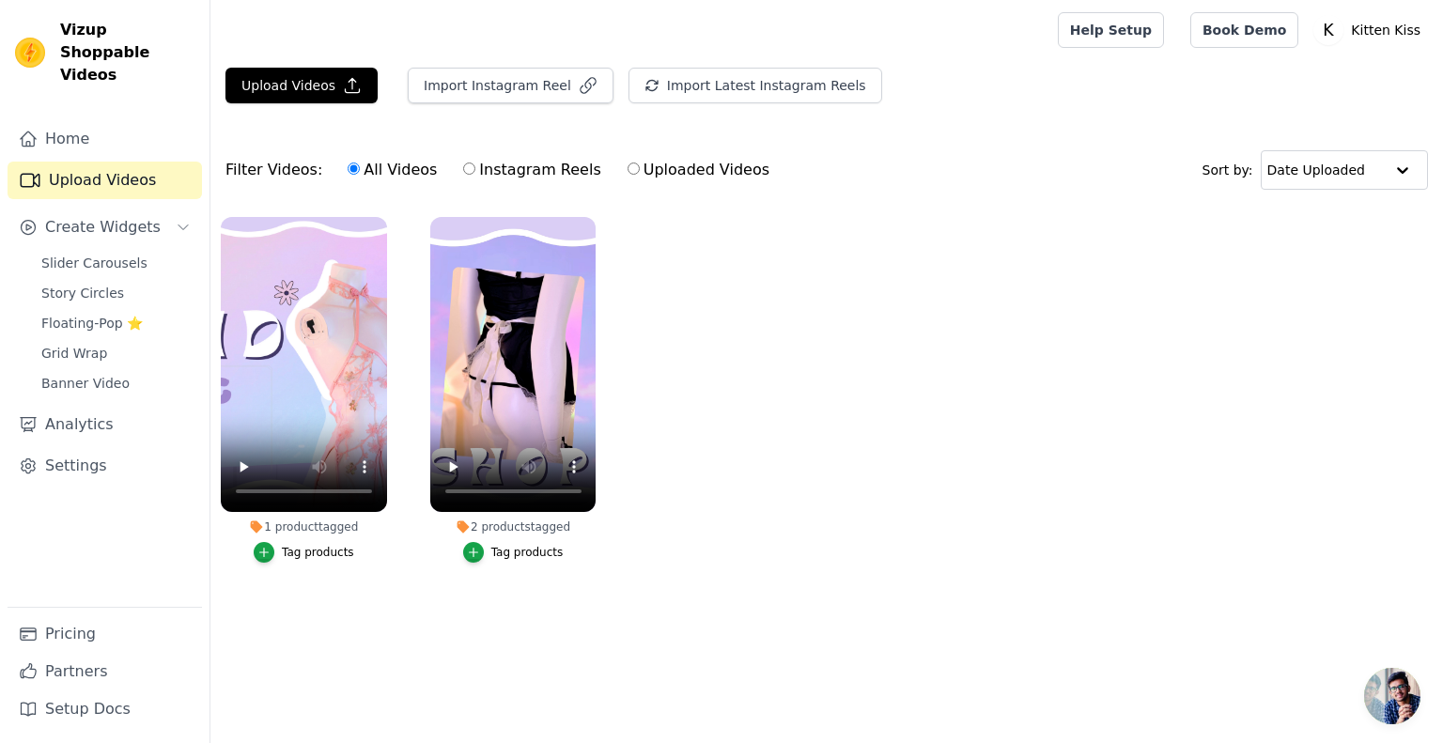
click at [112, 162] on link "Upload Videos" at bounding box center [105, 181] width 194 height 38
click at [125, 254] on span "Slider Carousels" at bounding box center [94, 263] width 106 height 19
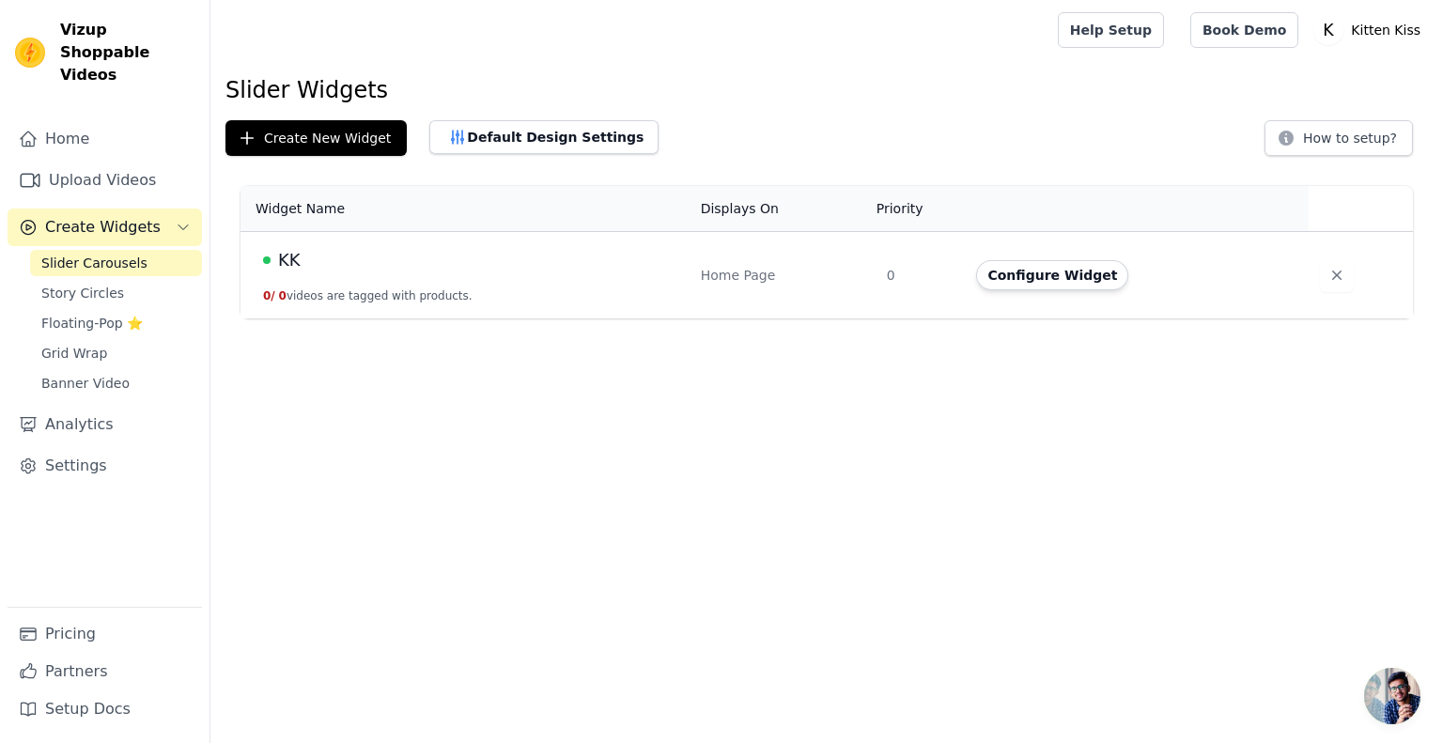
click at [293, 256] on span "KK" at bounding box center [289, 260] width 23 height 26
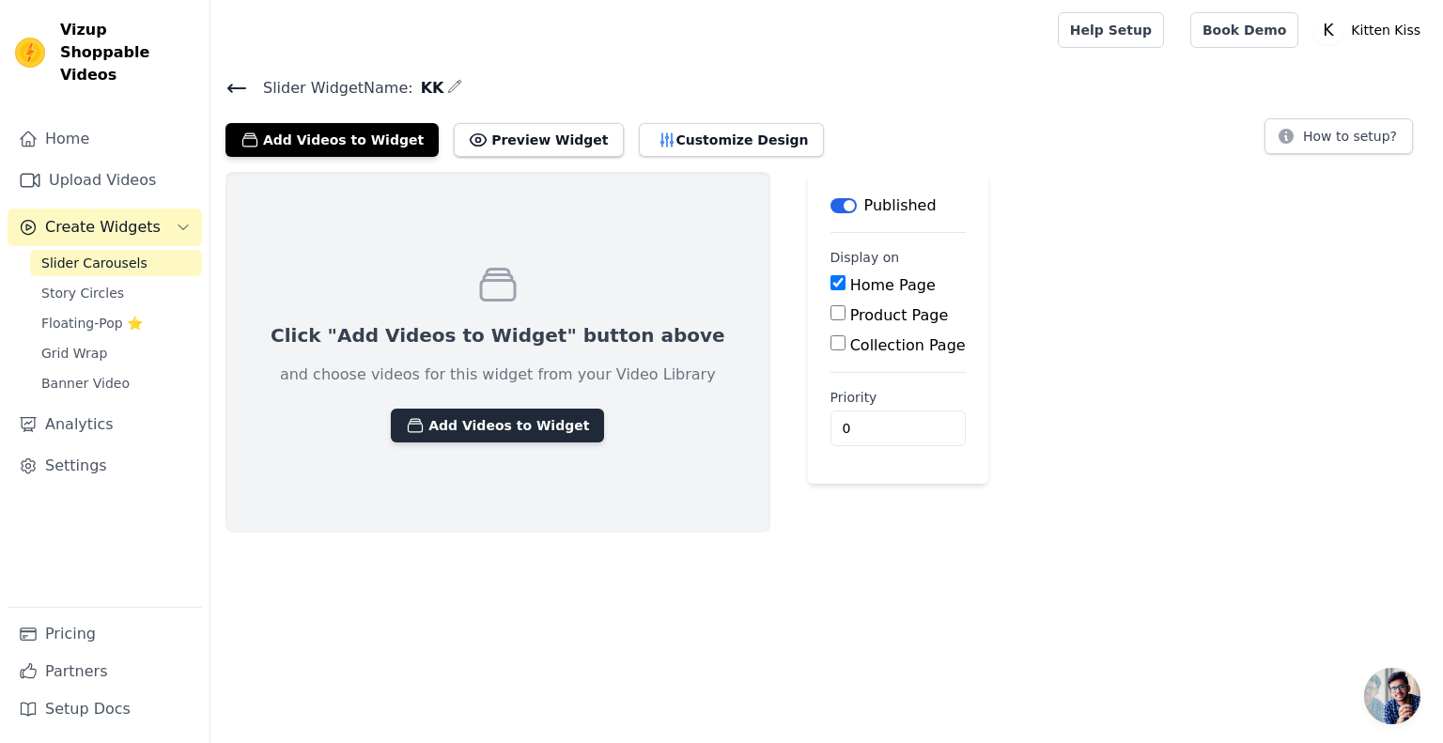
click at [491, 419] on button "Add Videos to Widget" at bounding box center [497, 426] width 213 height 34
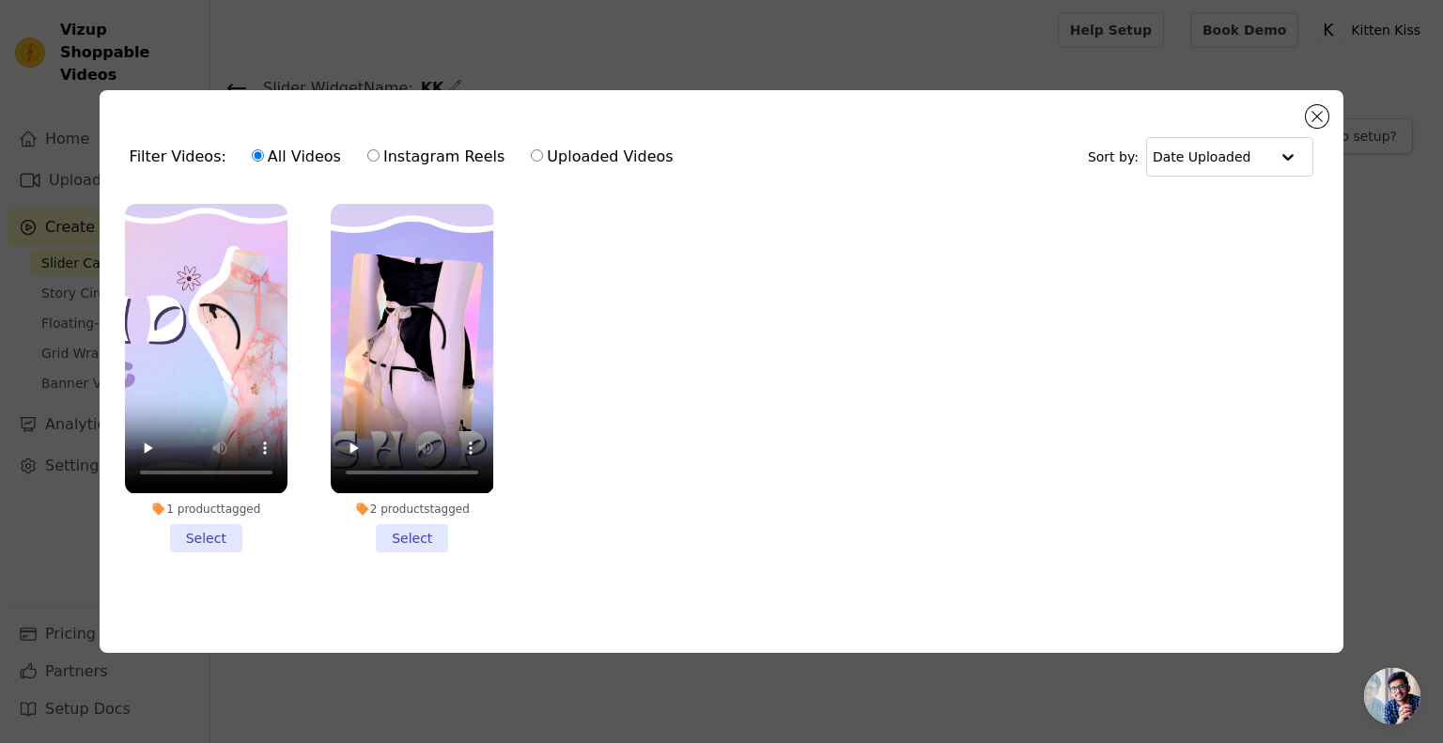
click at [218, 540] on li "1 product tagged Select" at bounding box center [206, 378] width 163 height 348
click at [0, 0] on input "1 product tagged Select" at bounding box center [0, 0] width 0 height 0
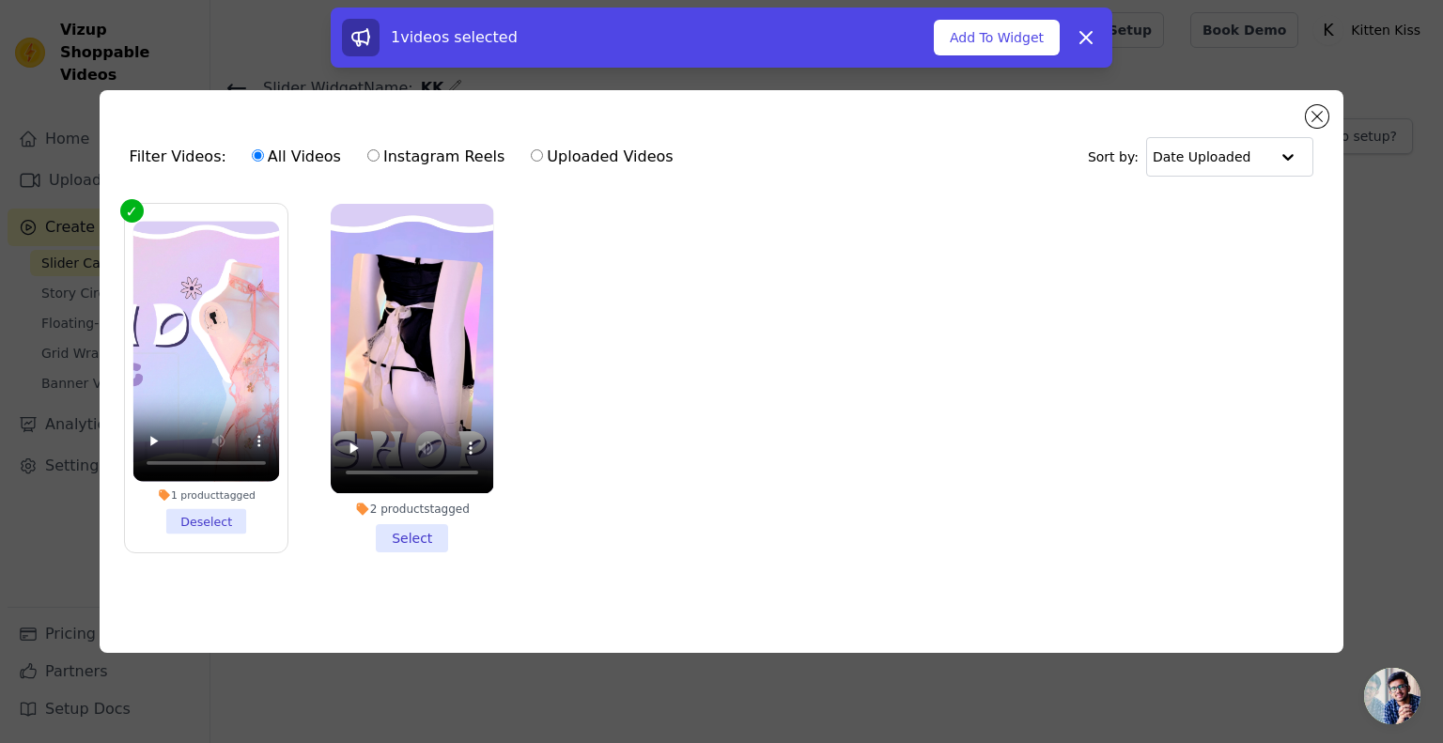
click at [408, 539] on li "2 products tagged Select" at bounding box center [412, 378] width 163 height 348
click at [0, 0] on input "2 products tagged Select" at bounding box center [0, 0] width 0 height 0
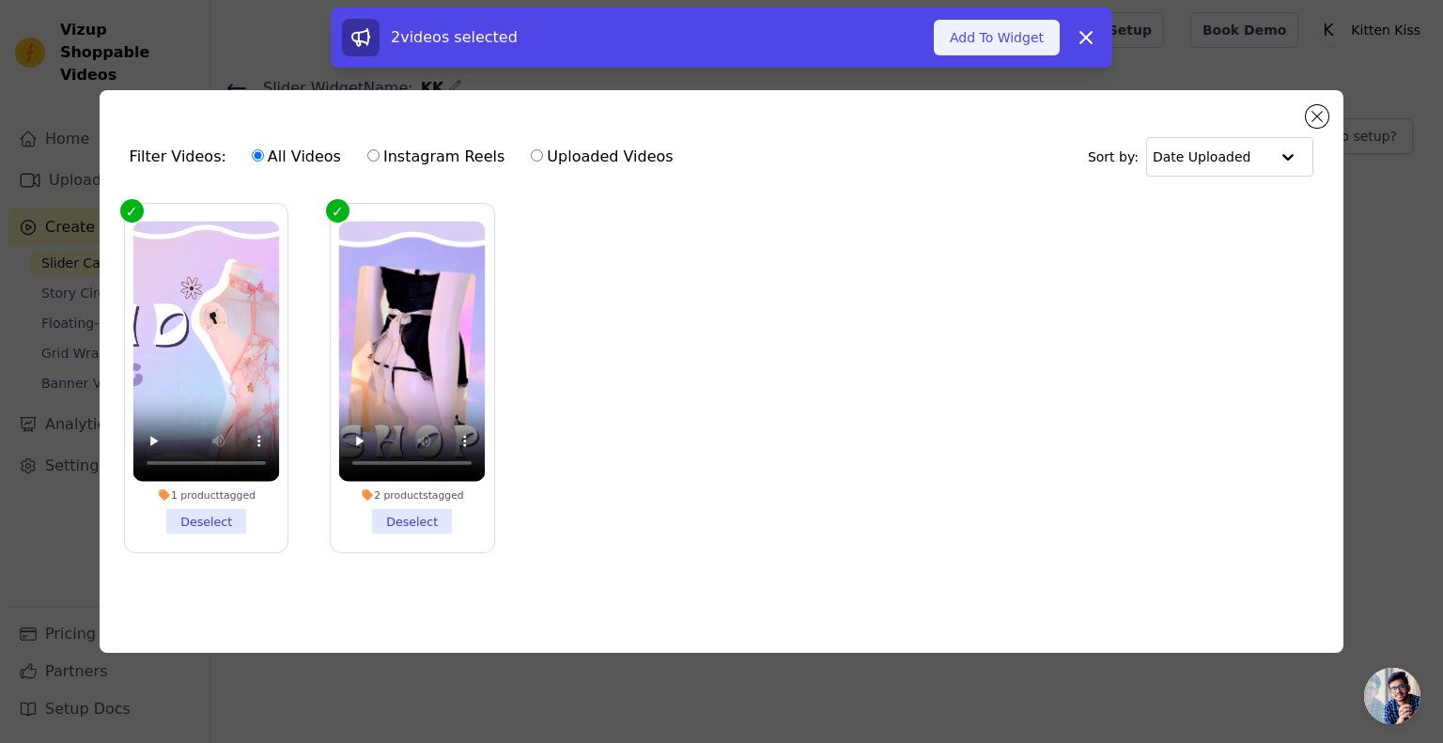
click at [998, 41] on button "Add To Widget" at bounding box center [997, 38] width 126 height 36
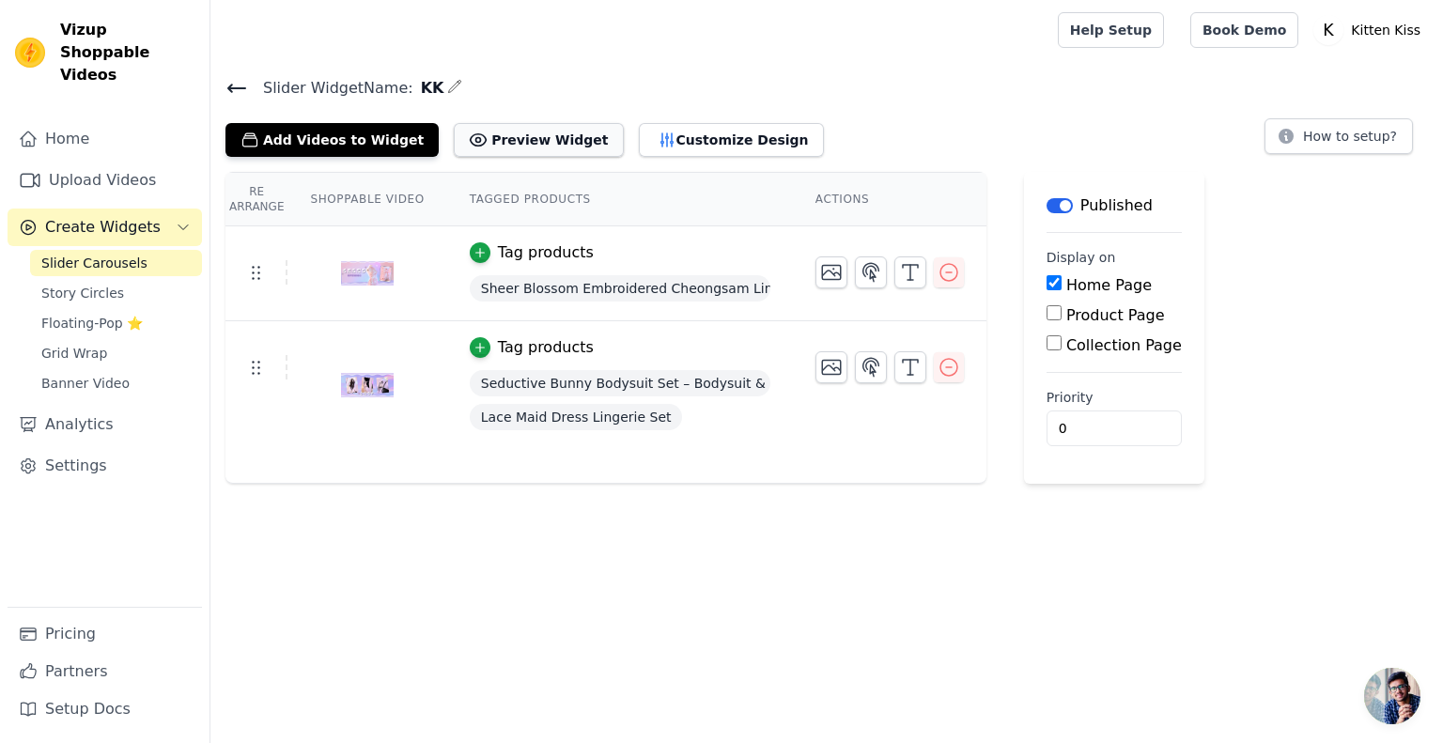
click at [533, 132] on button "Preview Widget" at bounding box center [538, 140] width 169 height 34
click at [140, 371] on link "Banner Video" at bounding box center [116, 383] width 172 height 26
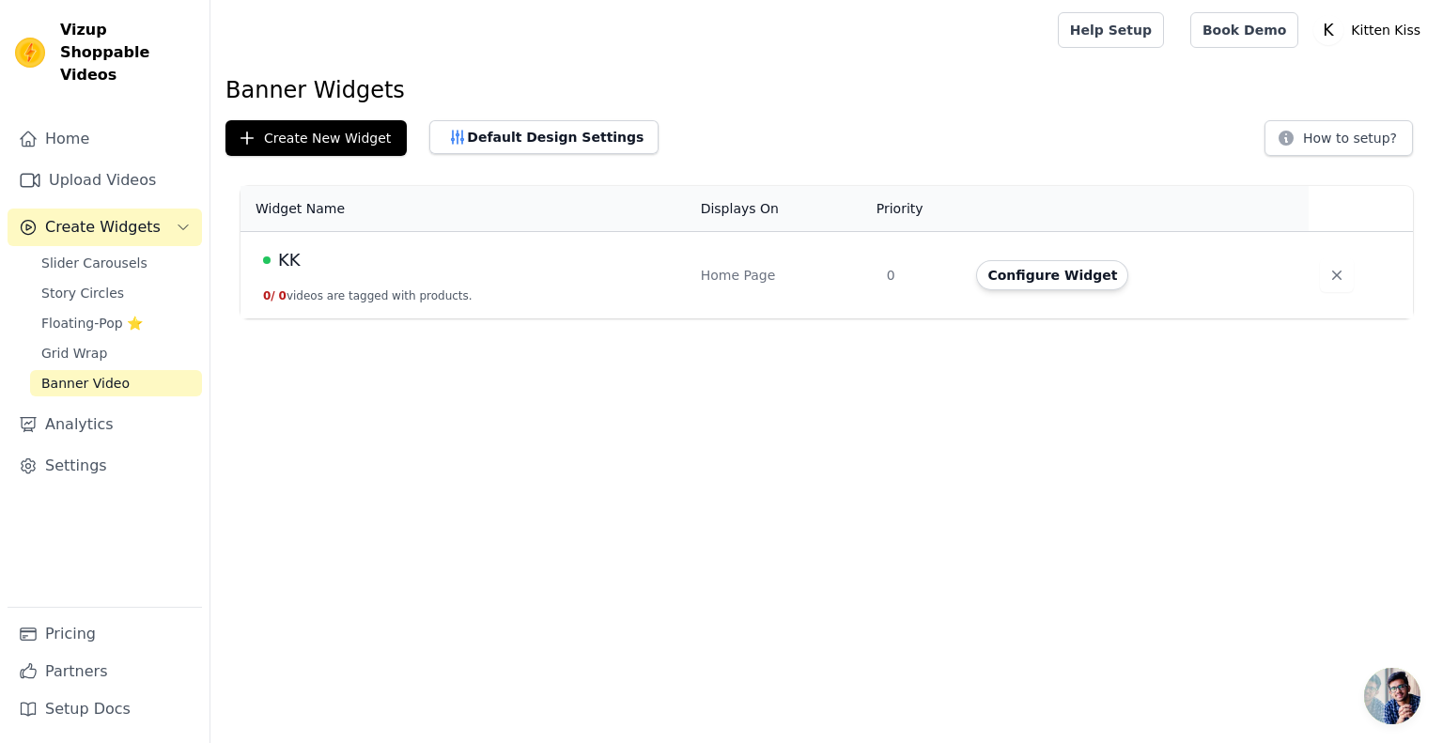
click at [285, 264] on span "KK" at bounding box center [289, 260] width 23 height 26
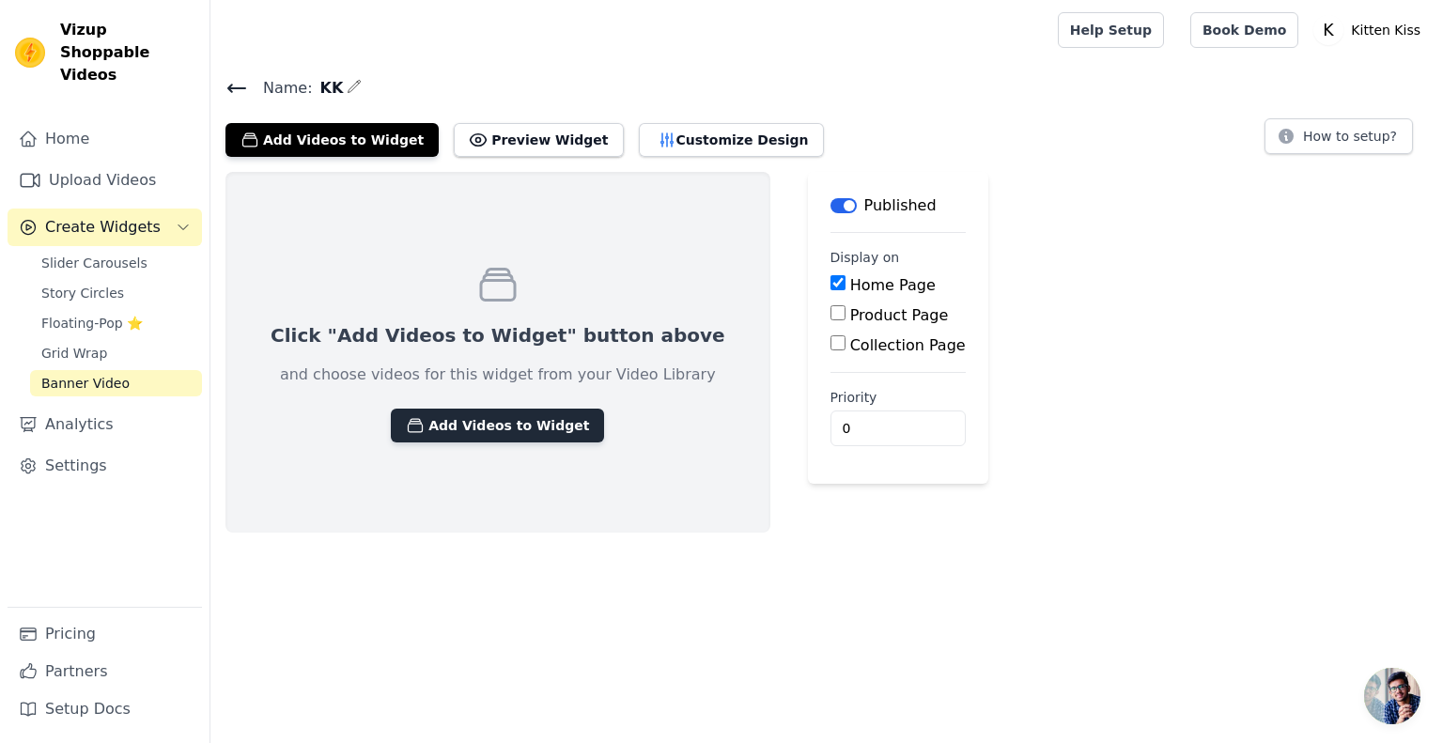
click at [471, 432] on button "Add Videos to Widget" at bounding box center [497, 426] width 213 height 34
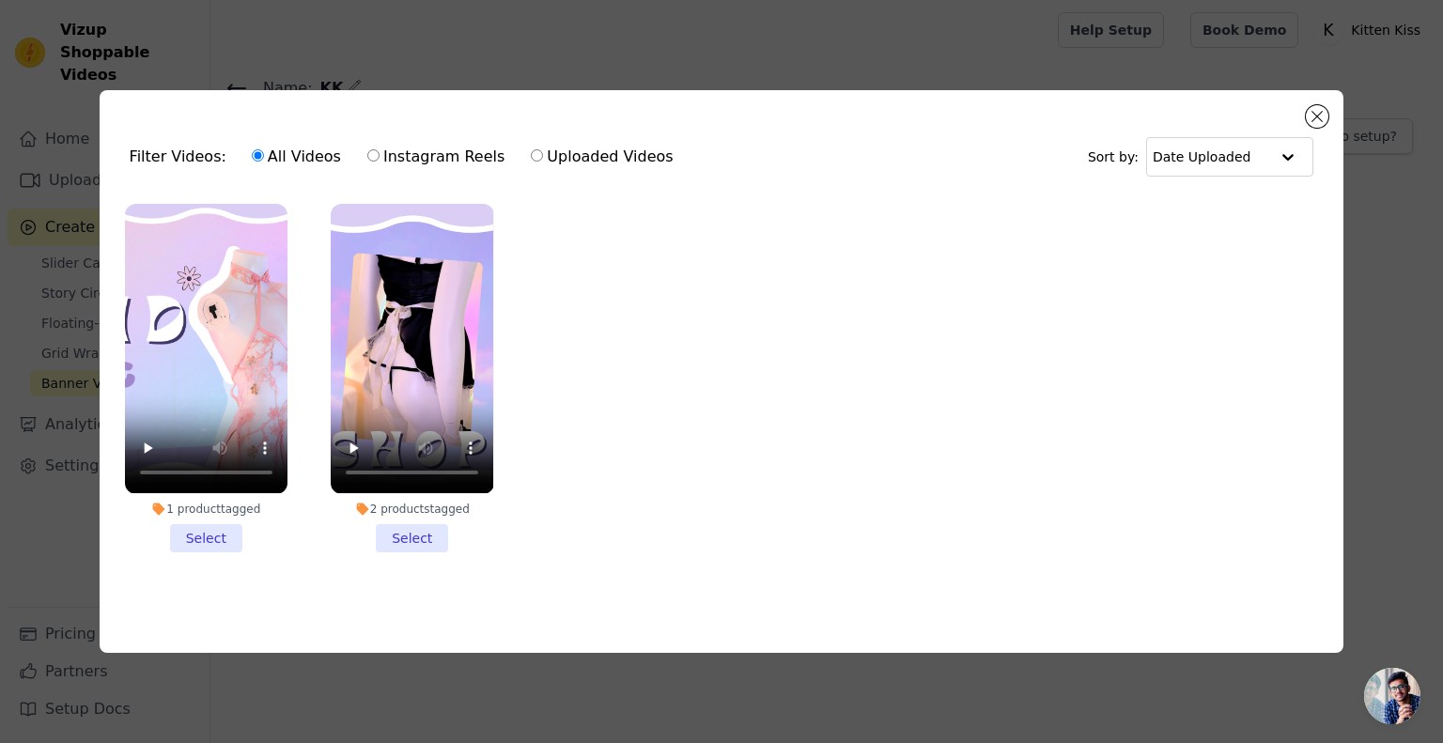
click at [203, 542] on li "1 product tagged Select" at bounding box center [206, 378] width 163 height 348
click at [0, 0] on input "1 product tagged Select" at bounding box center [0, 0] width 0 height 0
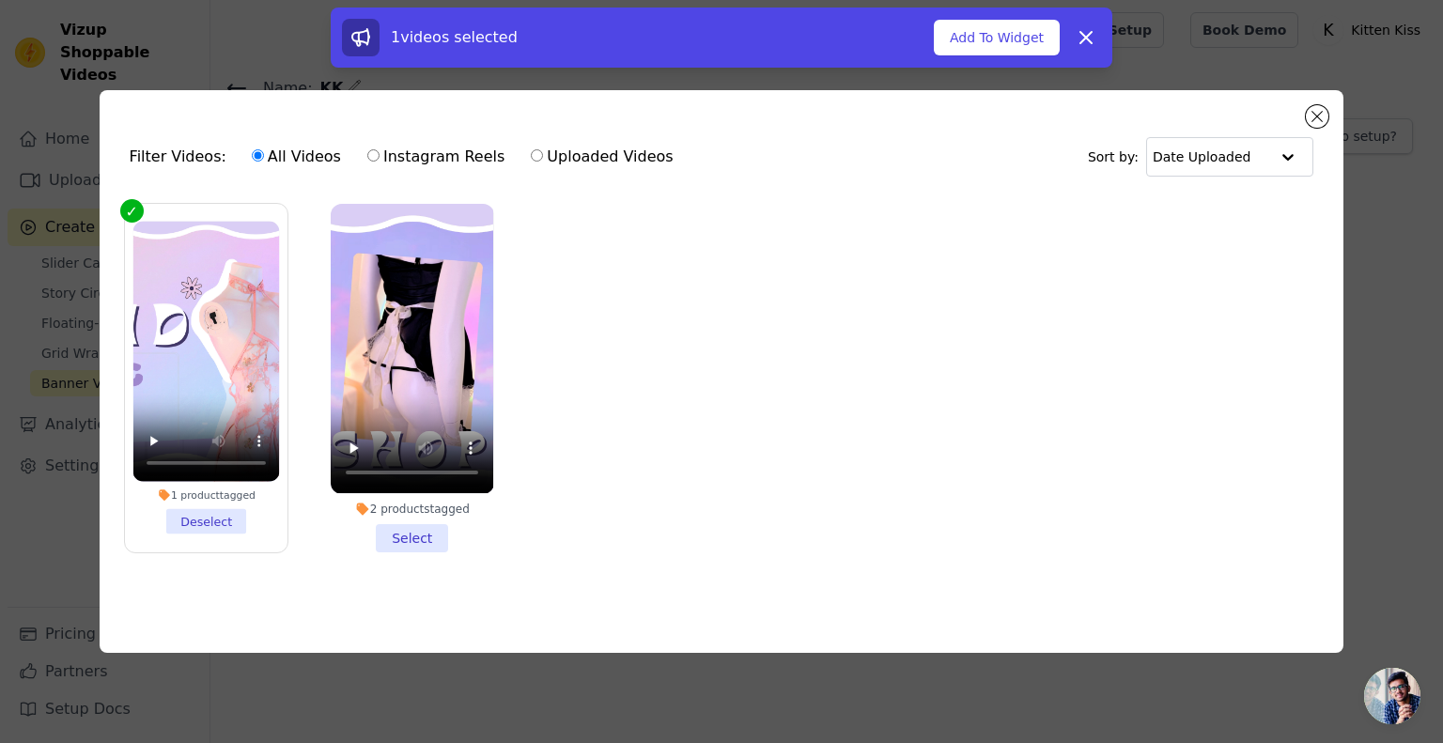
click at [432, 528] on li "2 products tagged Select" at bounding box center [412, 378] width 163 height 348
click at [0, 0] on input "2 products tagged Select" at bounding box center [0, 0] width 0 height 0
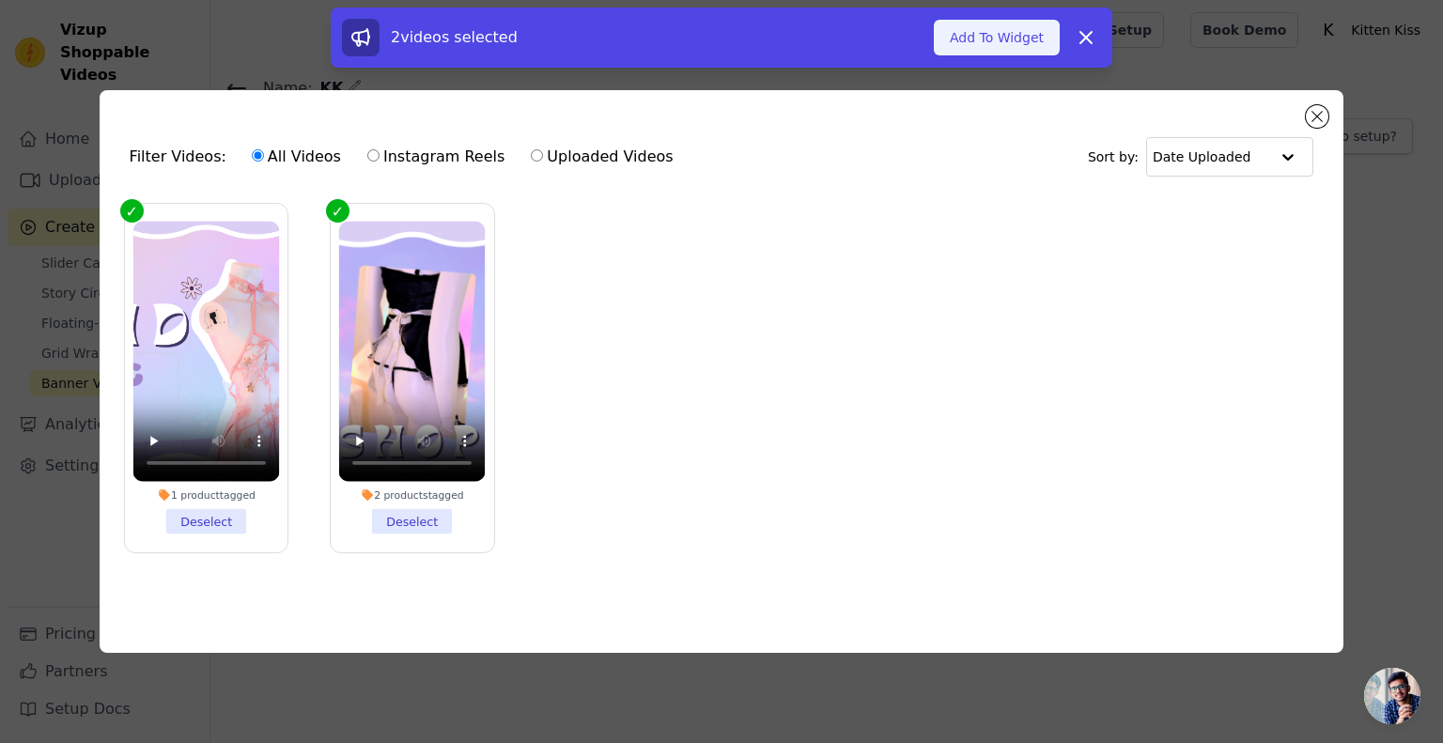
click at [996, 40] on button "Add To Widget" at bounding box center [997, 38] width 126 height 36
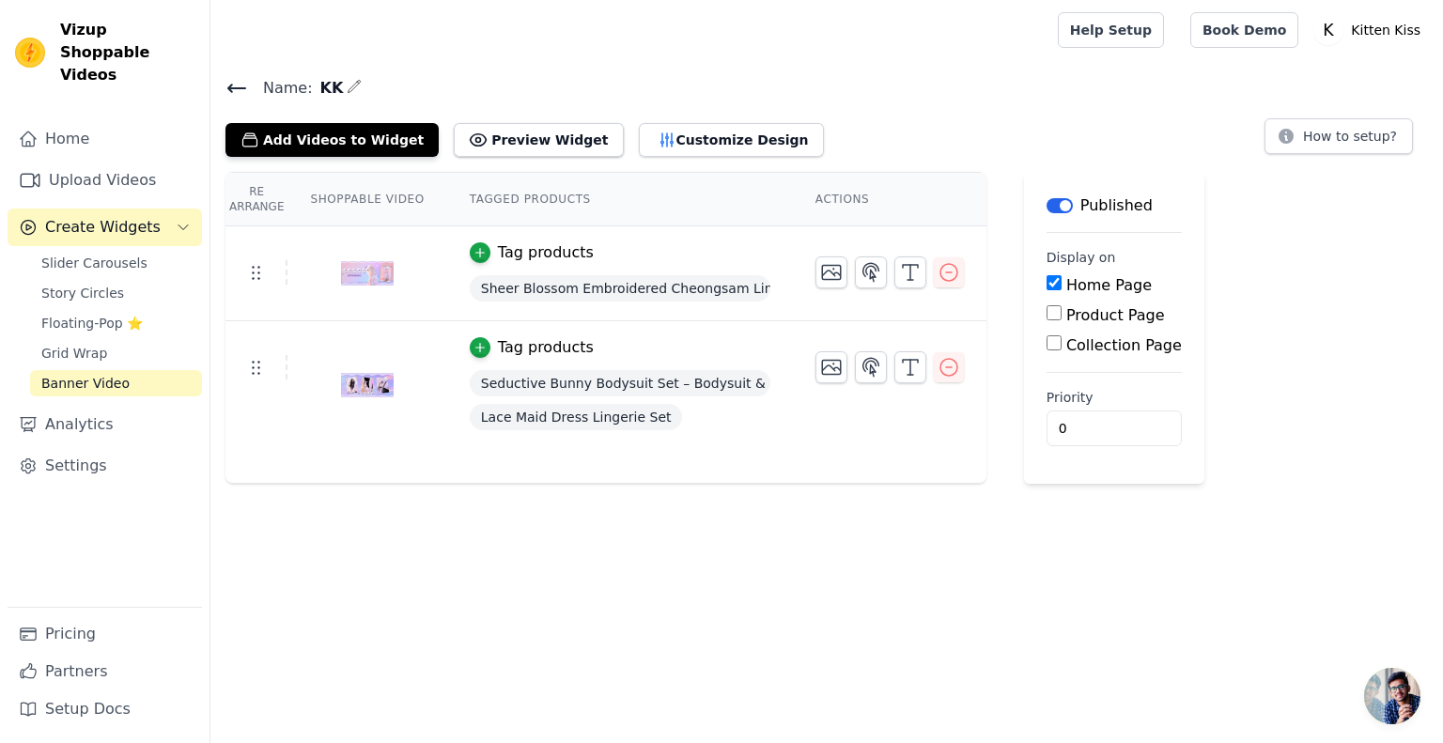
click at [159, 370] on link "Banner Video" at bounding box center [116, 383] width 172 height 26
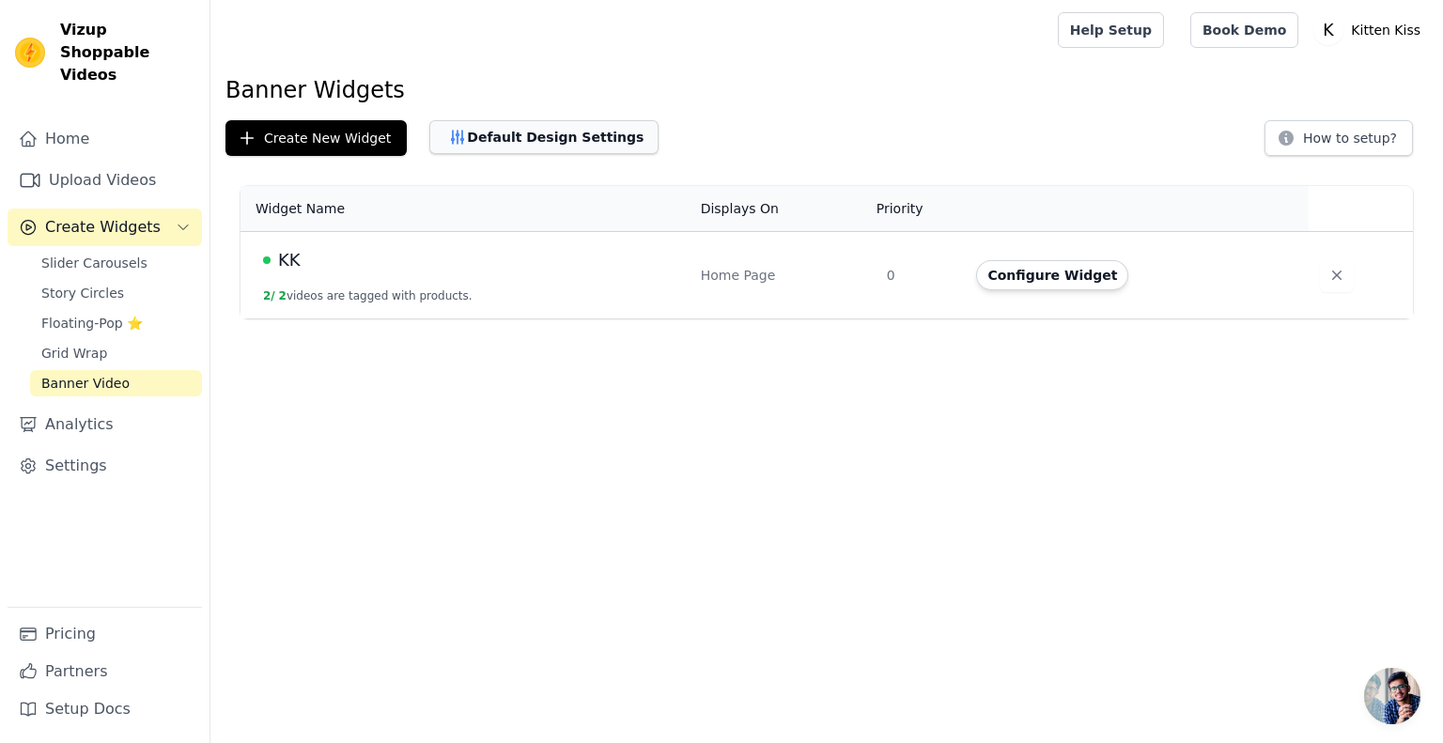
click at [549, 130] on button "Default Design Settings" at bounding box center [543, 137] width 229 height 34
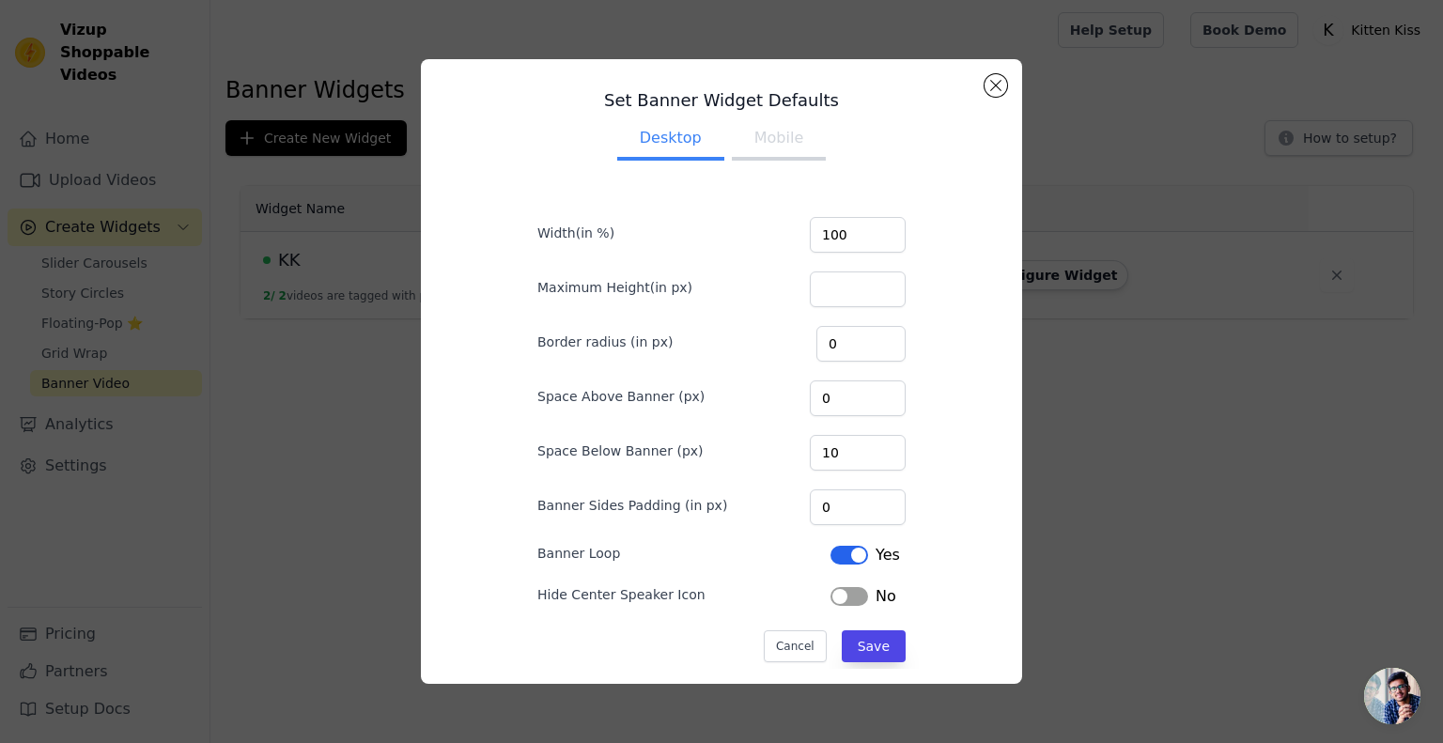
click at [774, 142] on button "Mobile" at bounding box center [779, 139] width 94 height 41
click at [623, 163] on ul "Desktop Mobile" at bounding box center [721, 140] width 428 height 56
click at [660, 137] on button "Desktop" at bounding box center [670, 139] width 107 height 41
drag, startPoint x: 854, startPoint y: 236, endPoint x: 737, endPoint y: 232, distance: 117.5
click at [737, 232] on div "Width(in %) 100" at bounding box center [721, 232] width 368 height 39
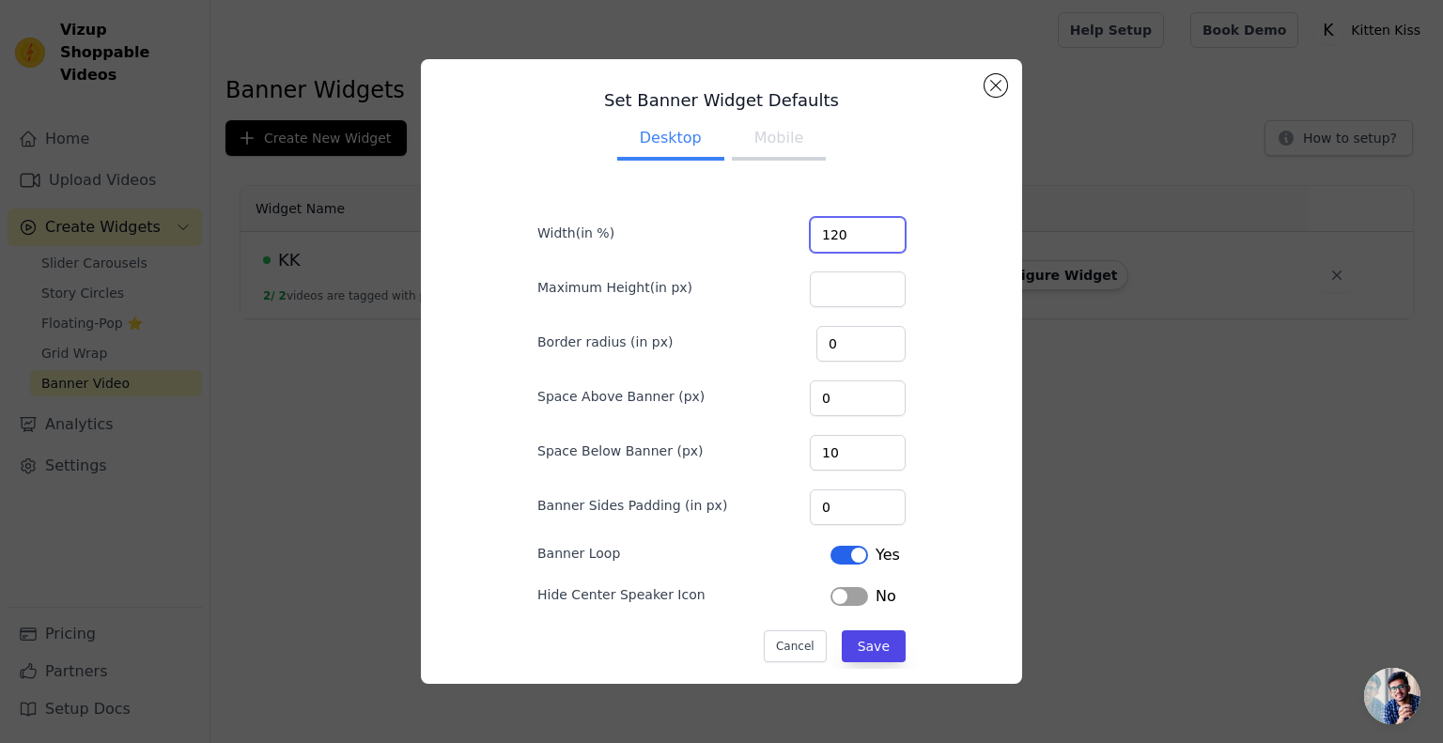
type input "120"
click at [868, 640] on button "Save" at bounding box center [874, 646] width 64 height 32
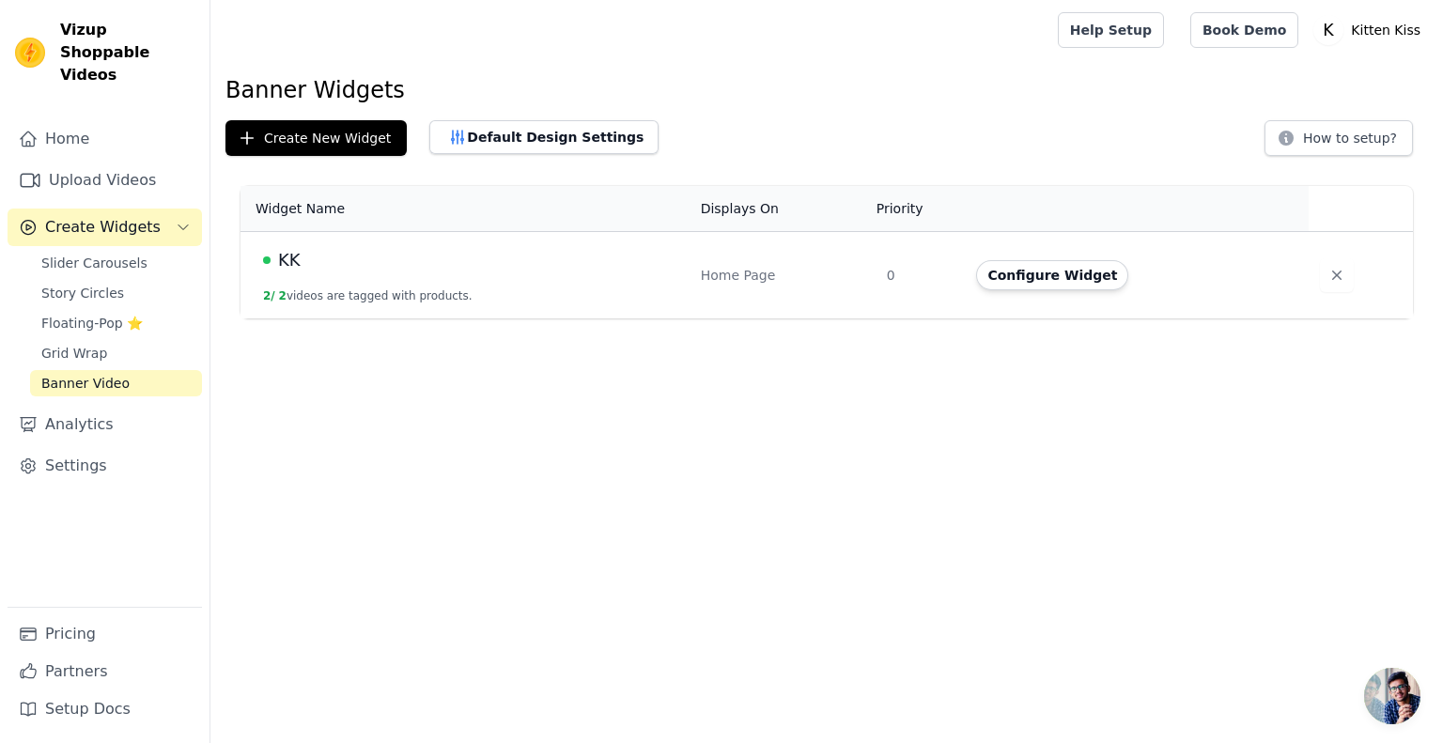
click at [282, 264] on span "KK" at bounding box center [289, 260] width 23 height 26
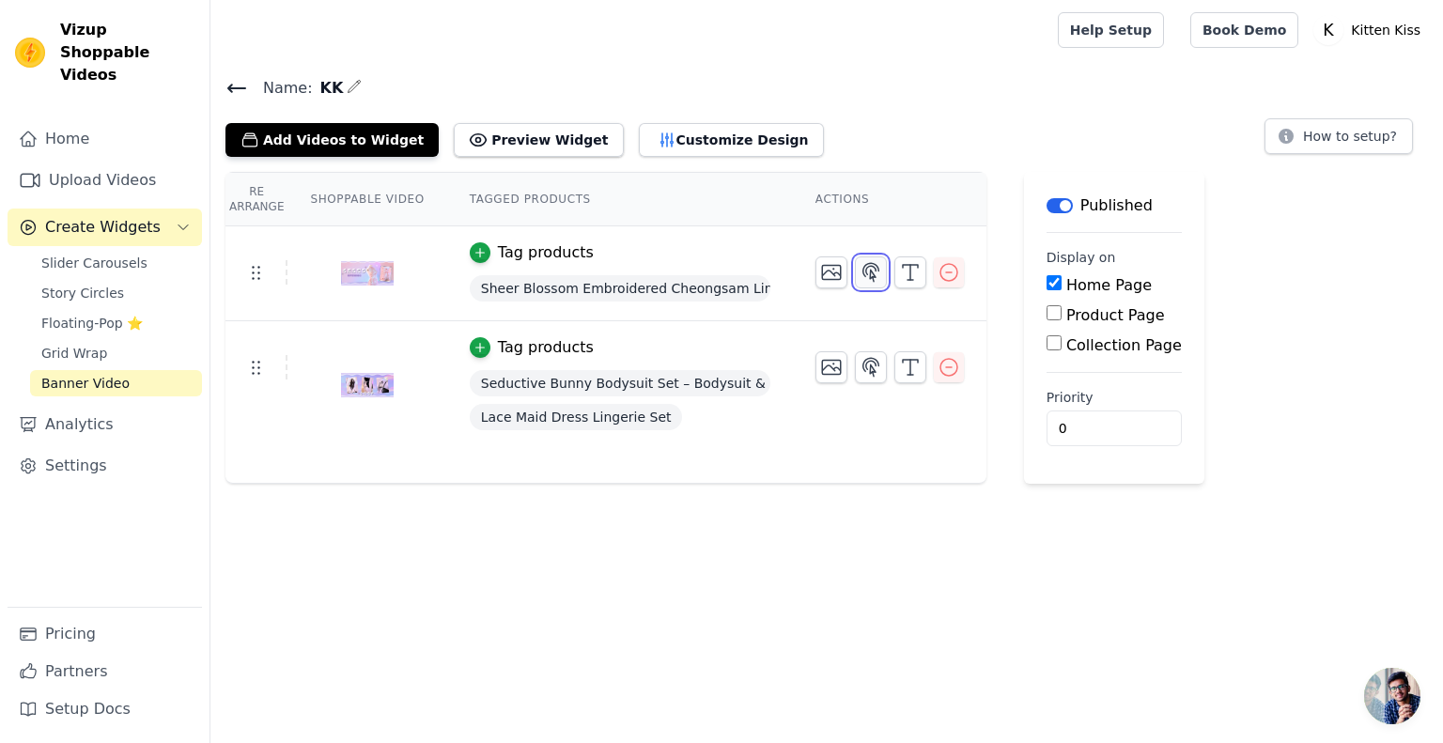
click at [871, 269] on button "button" at bounding box center [871, 272] width 32 height 32
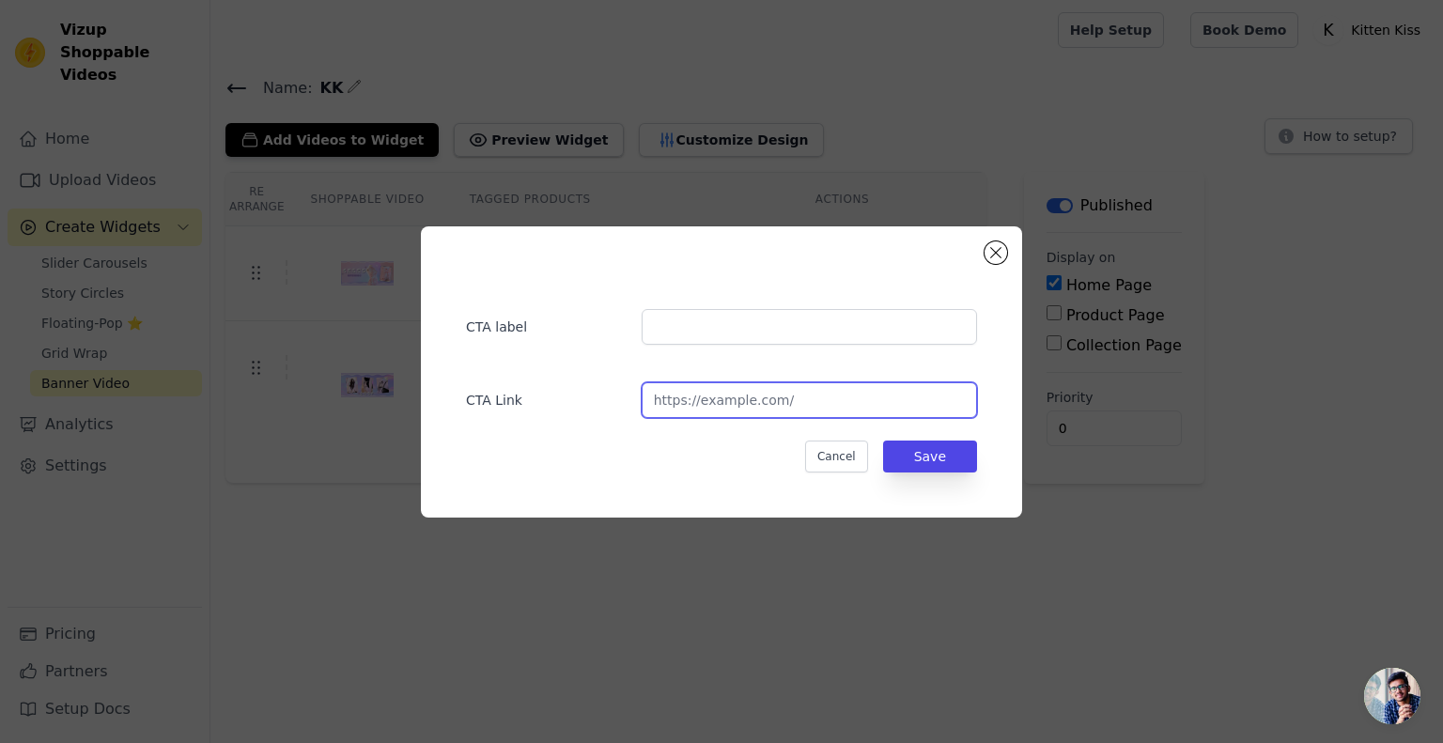
click at [785, 405] on input "url" at bounding box center [809, 400] width 335 height 36
click at [993, 250] on button "Close modal" at bounding box center [996, 252] width 23 height 23
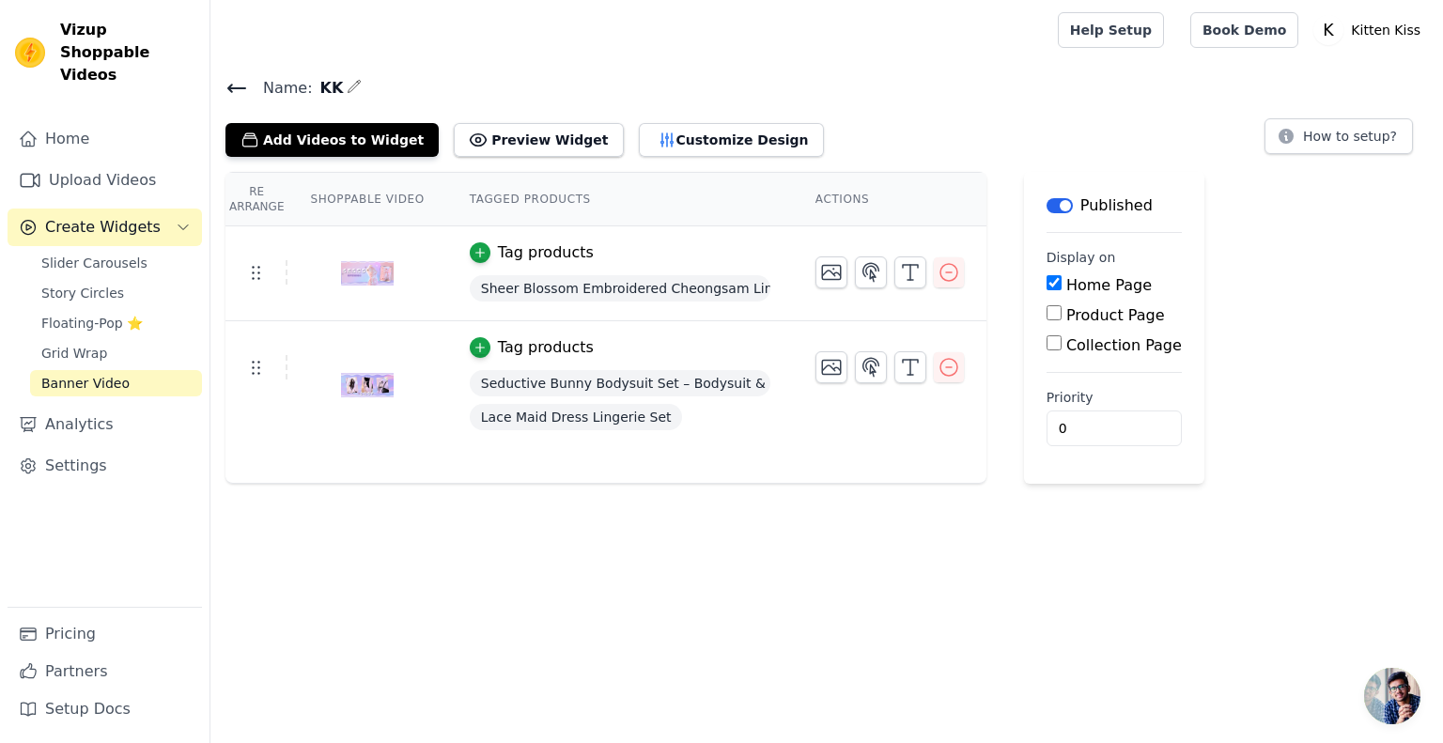
click at [534, 277] on span "Sheer Blossom Embroidered Cheongsam Lingerie" at bounding box center [620, 288] width 301 height 26
click at [655, 289] on span "Sheer Blossom Embroidered Cheongsam Lingerie" at bounding box center [620, 288] width 301 height 26
click at [872, 364] on button "button" at bounding box center [871, 367] width 32 height 32
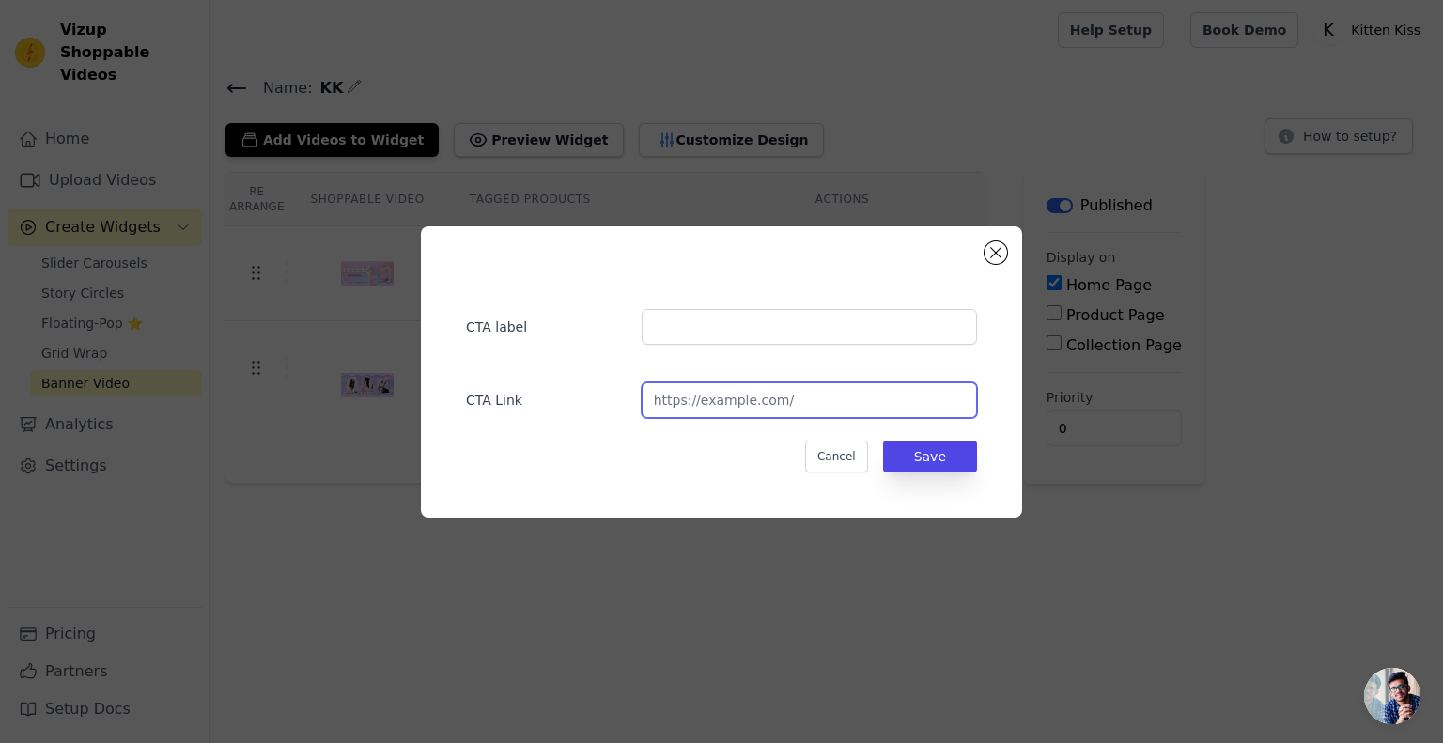
click at [785, 389] on input "url" at bounding box center [809, 400] width 335 height 36
paste input "[URL][DOMAIN_NAME]"
type input "[URL][DOMAIN_NAME]"
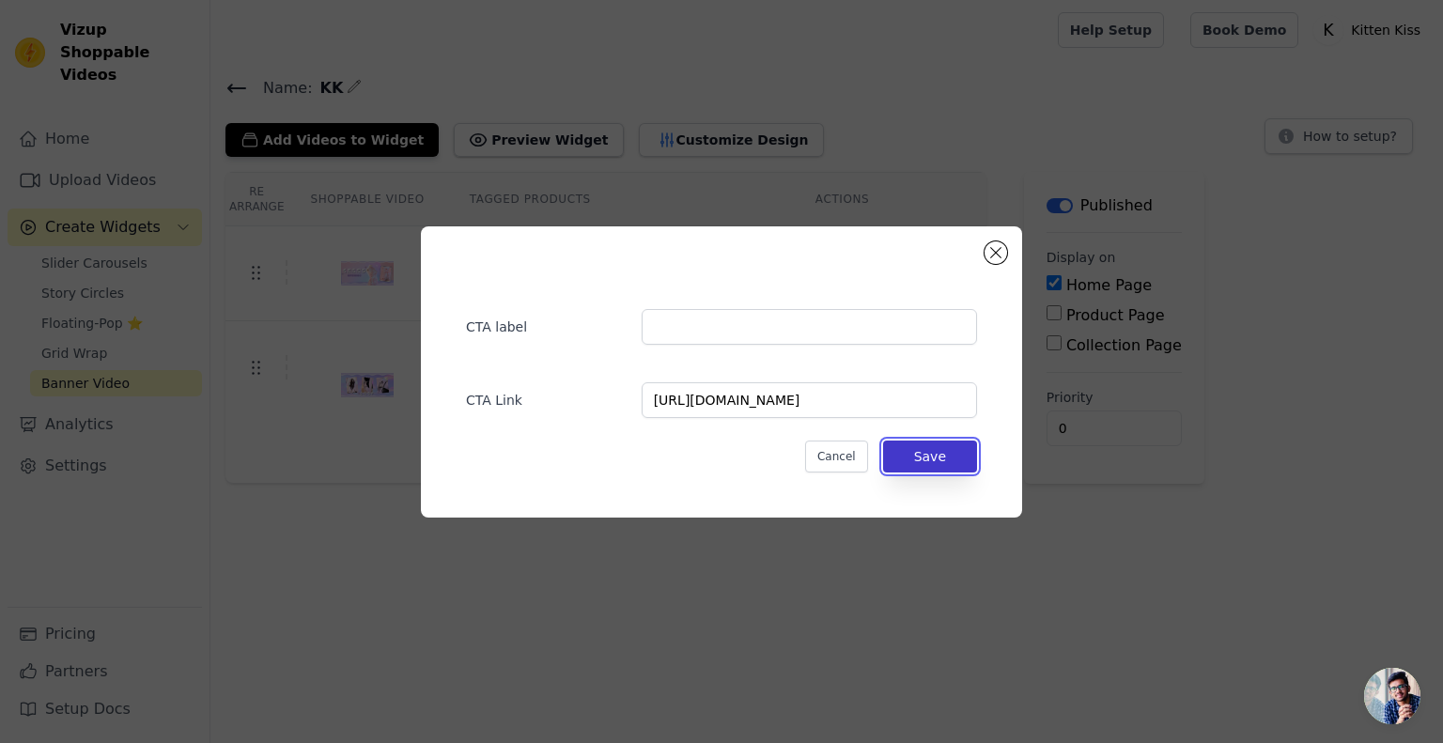
scroll to position [0, 0]
click at [917, 454] on button "Save" at bounding box center [930, 457] width 94 height 32
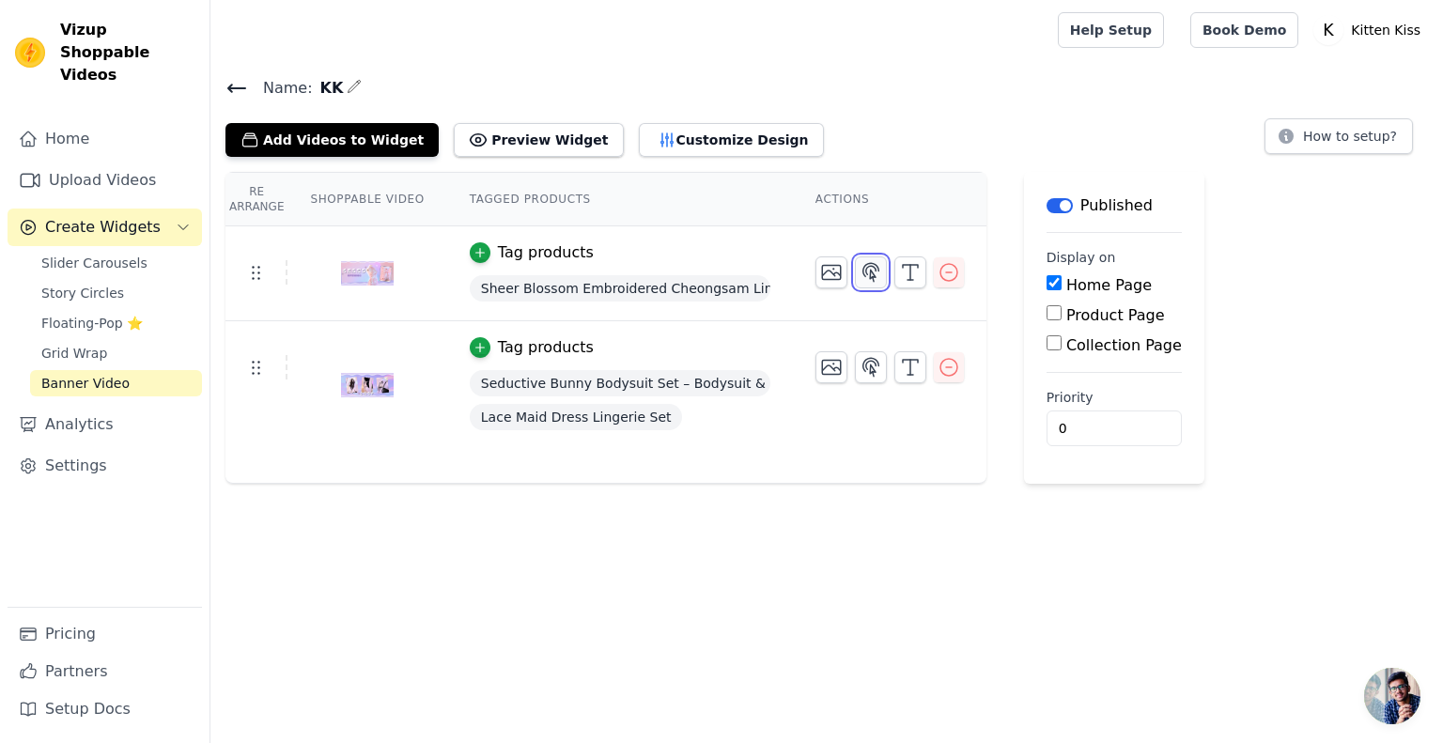
click at [860, 271] on icon "button" at bounding box center [871, 272] width 23 height 23
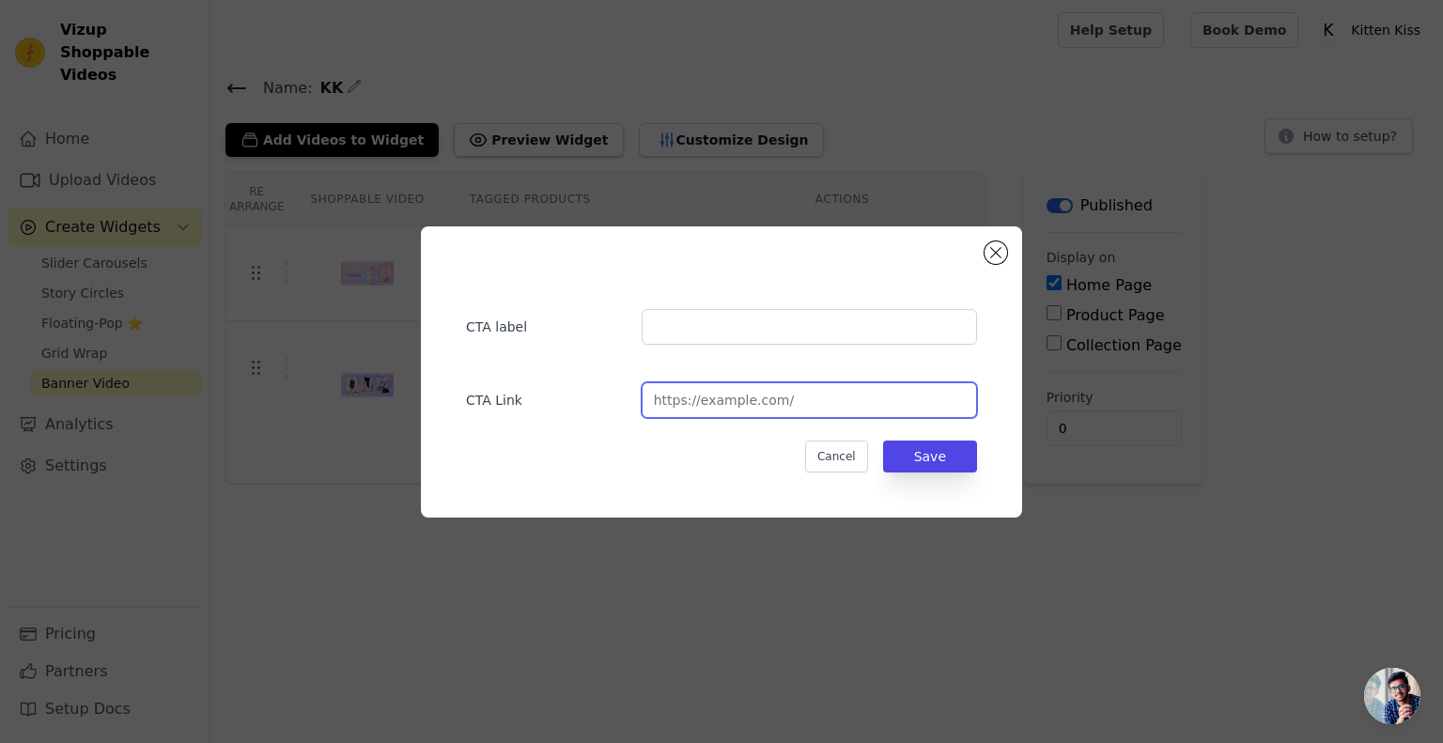
click at [851, 408] on input "url" at bounding box center [809, 400] width 335 height 36
paste input "[URL][DOMAIN_NAME]"
type input "[URL][DOMAIN_NAME]"
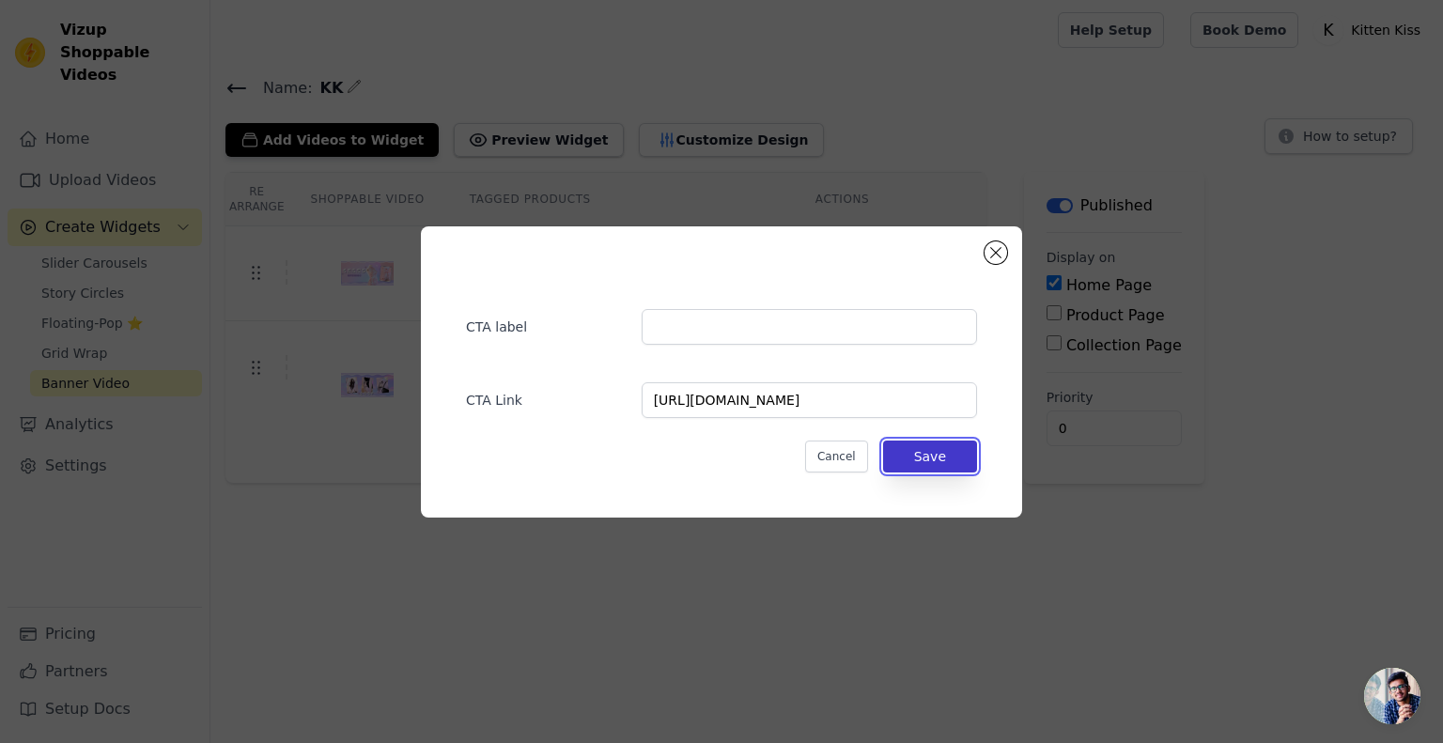
scroll to position [0, 0]
click at [940, 461] on button "Save" at bounding box center [930, 457] width 94 height 32
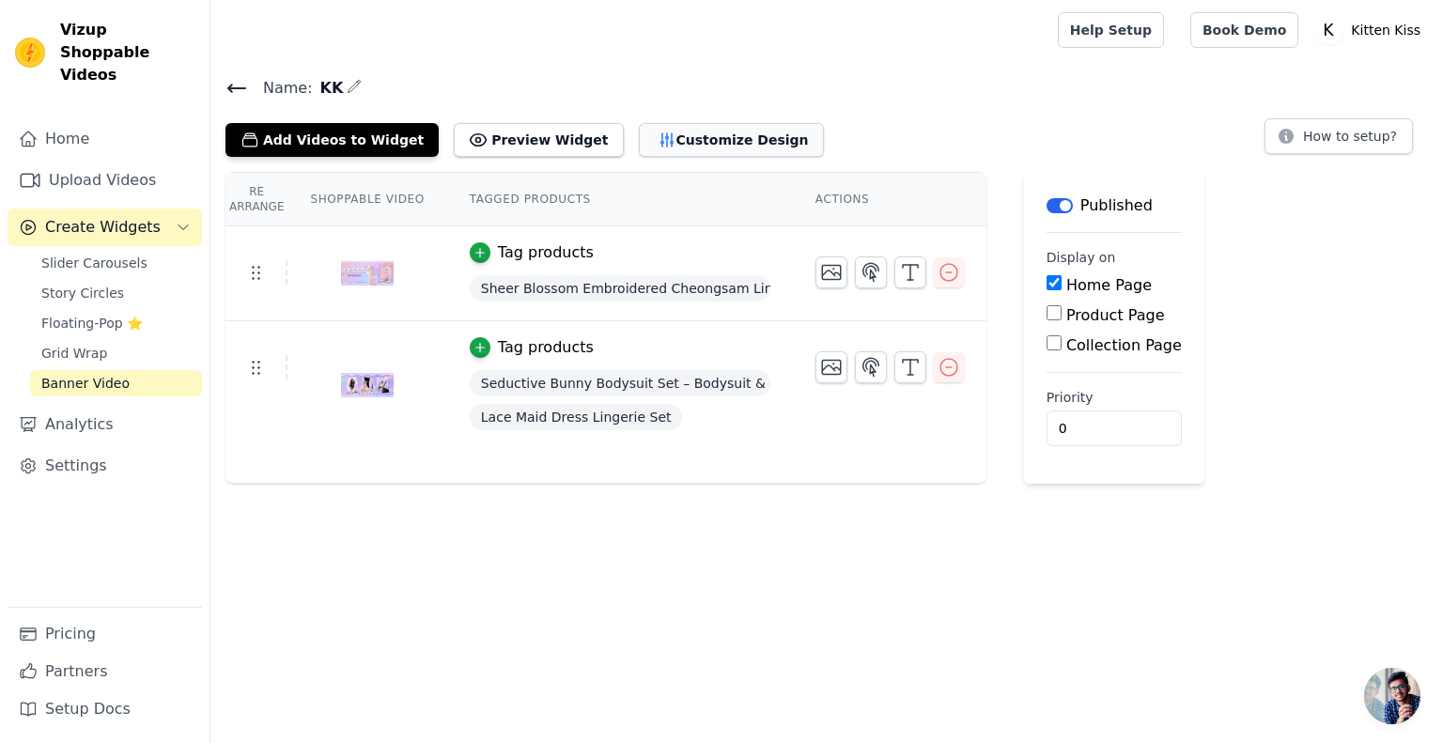
click at [639, 138] on button "Customize Design" at bounding box center [731, 140] width 185 height 34
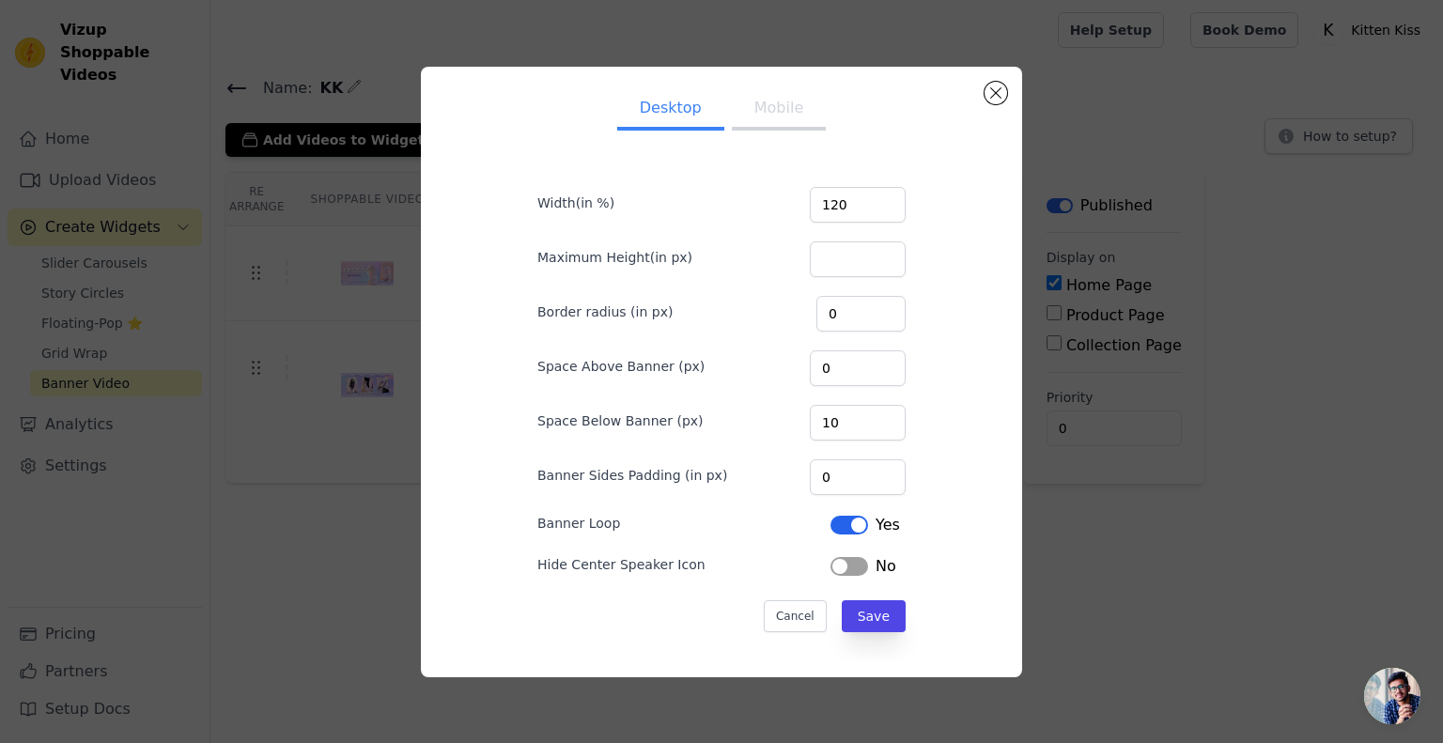
click at [838, 568] on button "Label" at bounding box center [849, 566] width 38 height 19
click at [862, 618] on button "Save" at bounding box center [874, 616] width 64 height 32
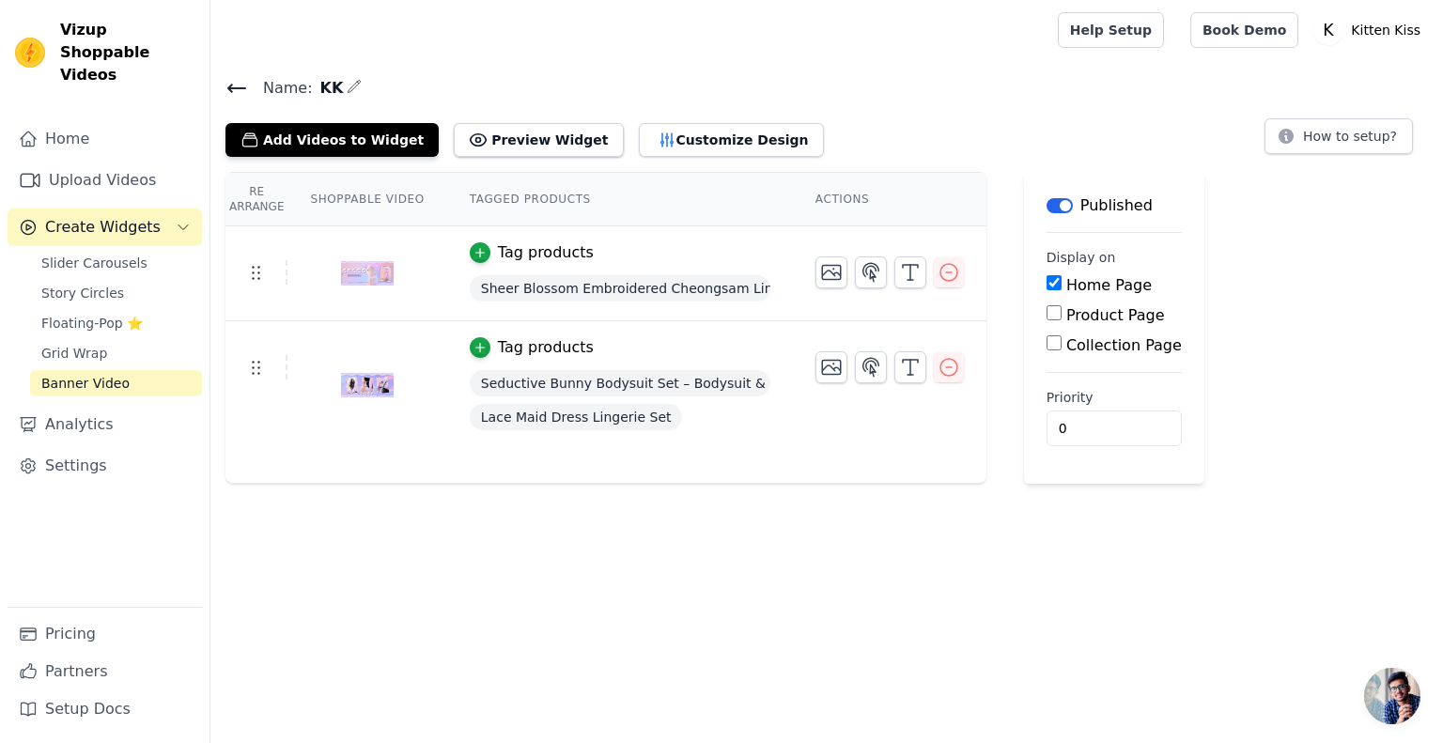
click at [538, 285] on span "Sheer Blossom Embroidered Cheongsam Lingerie" at bounding box center [620, 288] width 301 height 26
click at [686, 134] on button "Customize Design" at bounding box center [731, 140] width 185 height 34
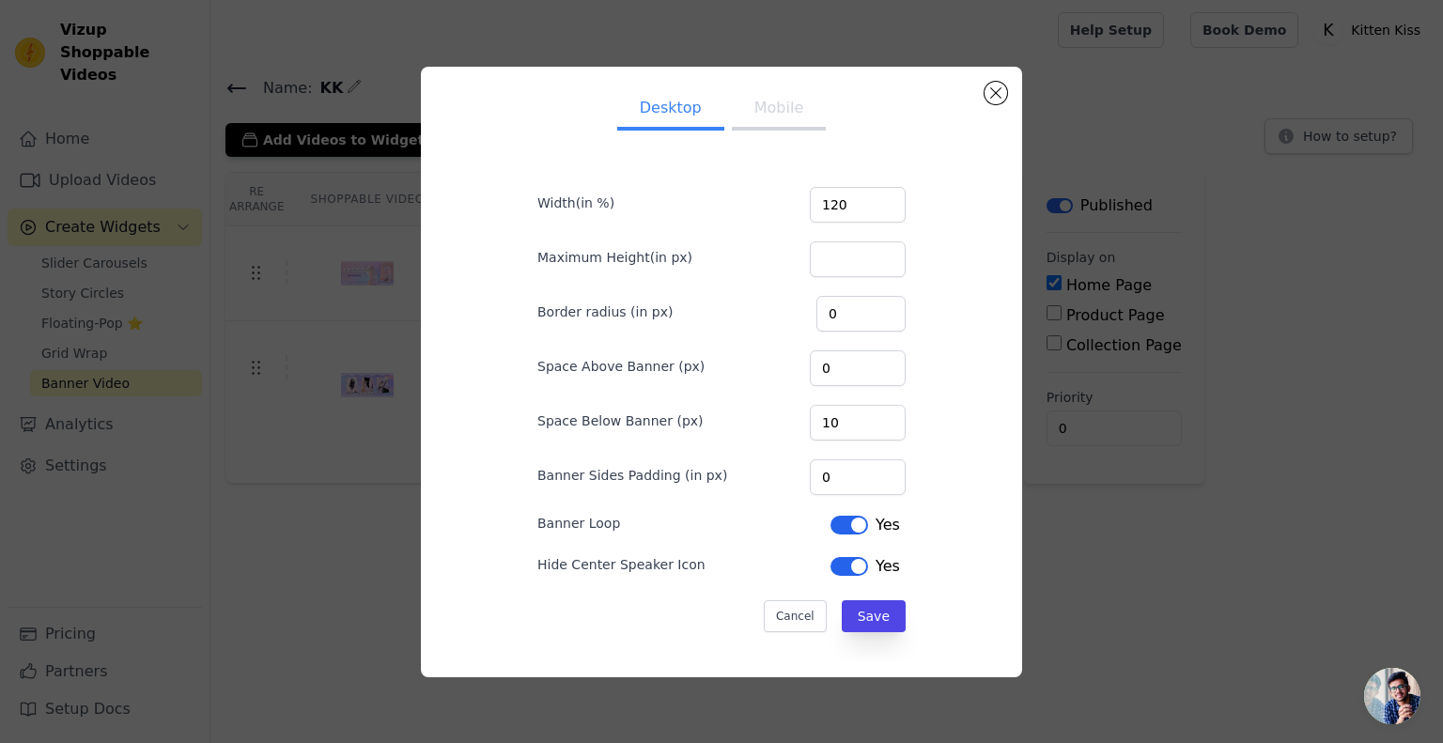
click at [768, 119] on button "Mobile" at bounding box center [779, 109] width 94 height 41
click at [654, 132] on ul "Desktop Mobile" at bounding box center [721, 110] width 428 height 56
click at [1022, 86] on div "Desktop Mobile Width(in %) 100 Maximum Height(in px) Border radius (in px) 0 Sp…" at bounding box center [721, 372] width 1383 height 671
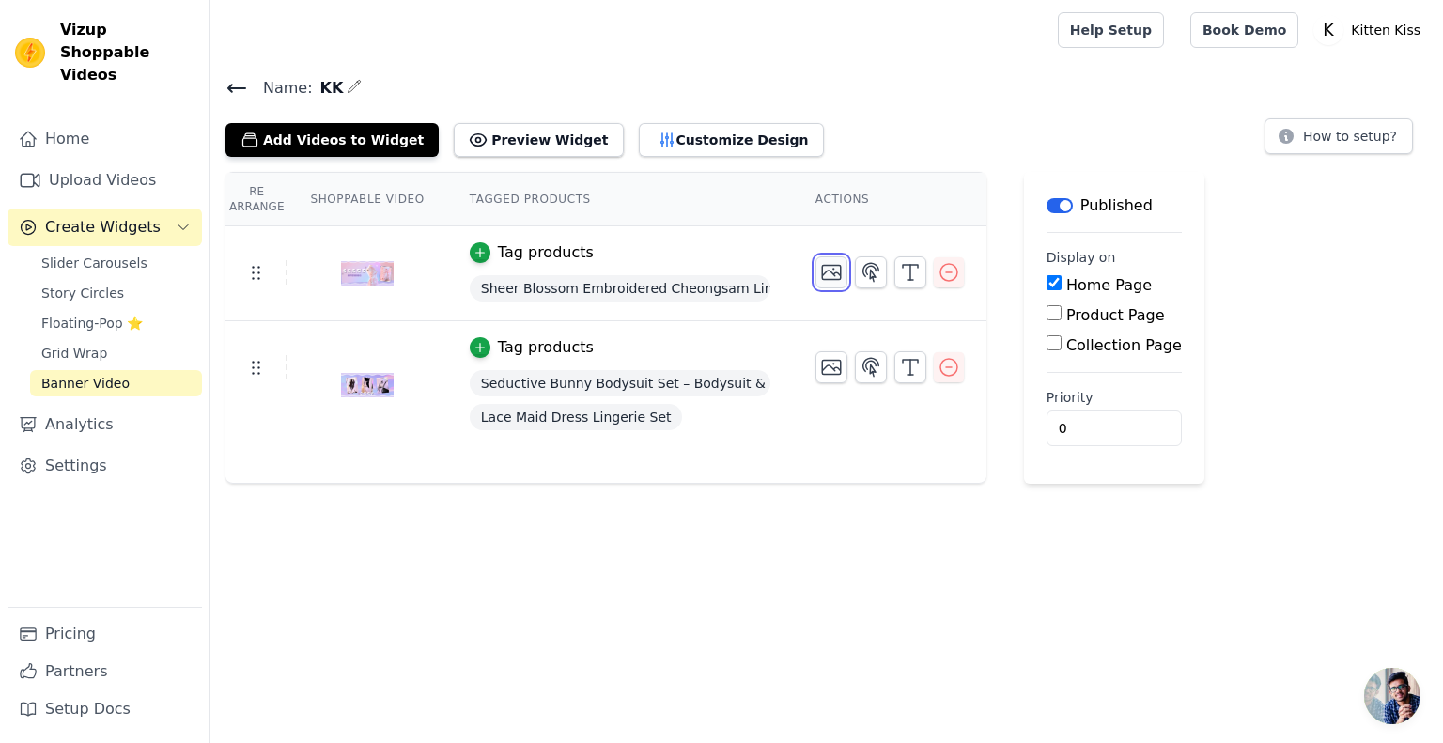
click at [820, 273] on icon "button" at bounding box center [831, 272] width 23 height 23
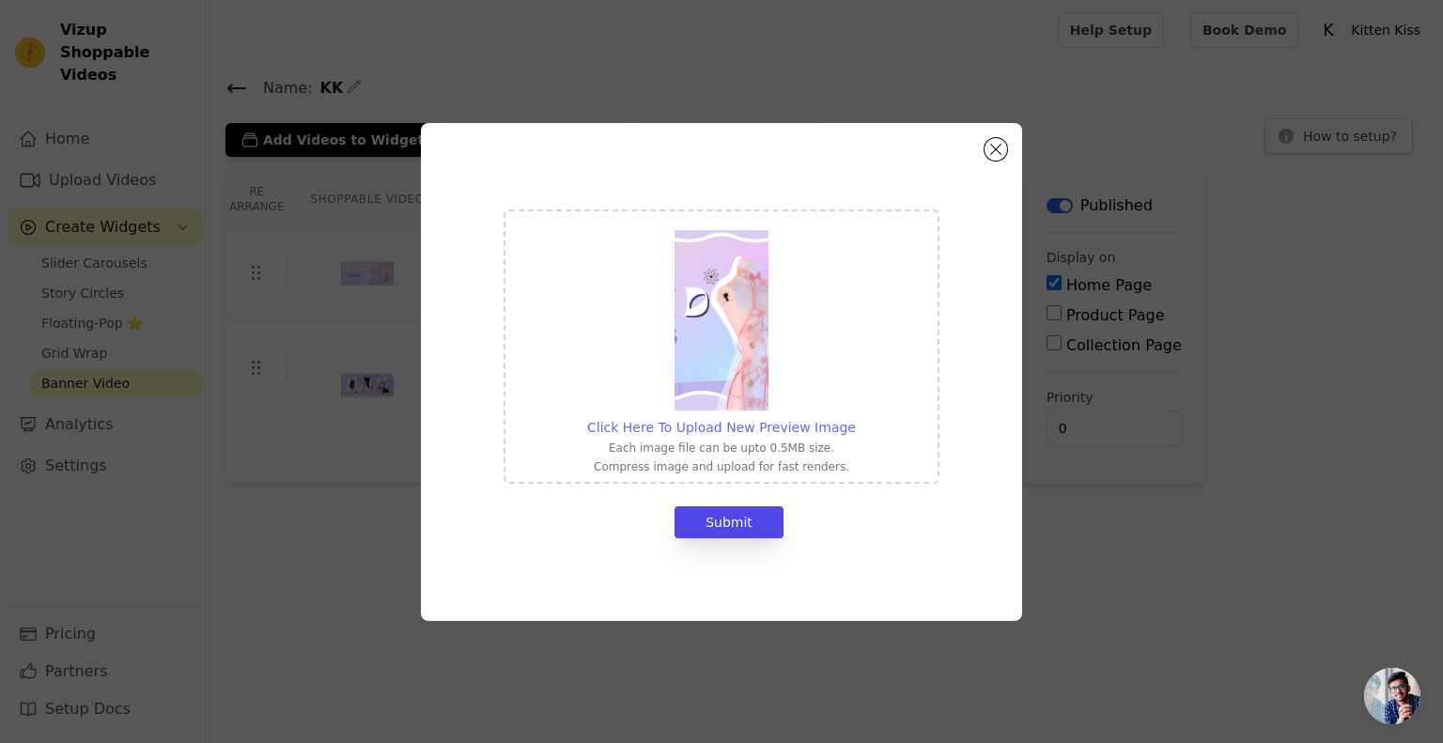
click at [774, 420] on span "Click Here To Upload New Preview Image" at bounding box center [721, 427] width 269 height 15
click at [855, 418] on input "Click Here To Upload New Preview Image Each image file can be upto 0.5MB size. …" at bounding box center [855, 417] width 1 height 1
click at [989, 146] on button "Close modal" at bounding box center [996, 149] width 23 height 23
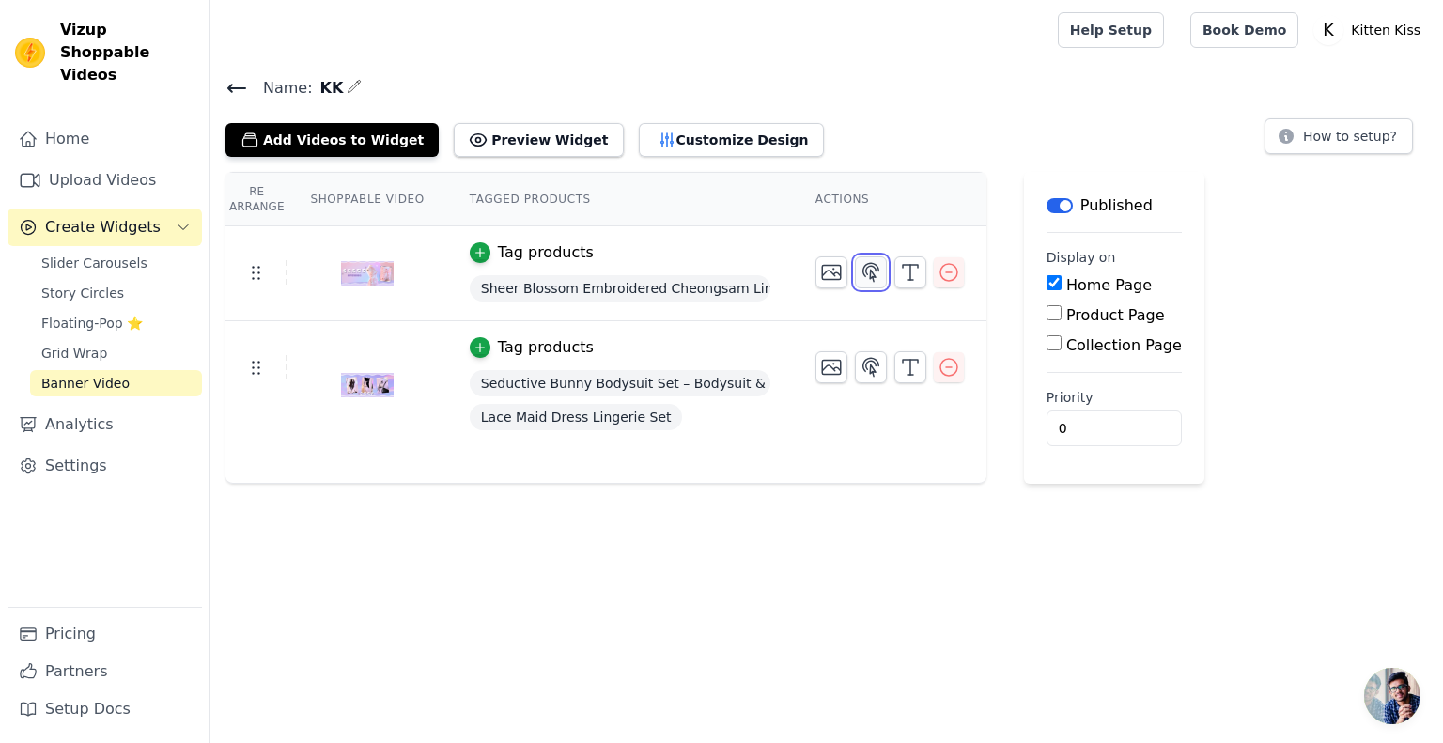
click at [868, 277] on icon "button" at bounding box center [871, 272] width 23 height 23
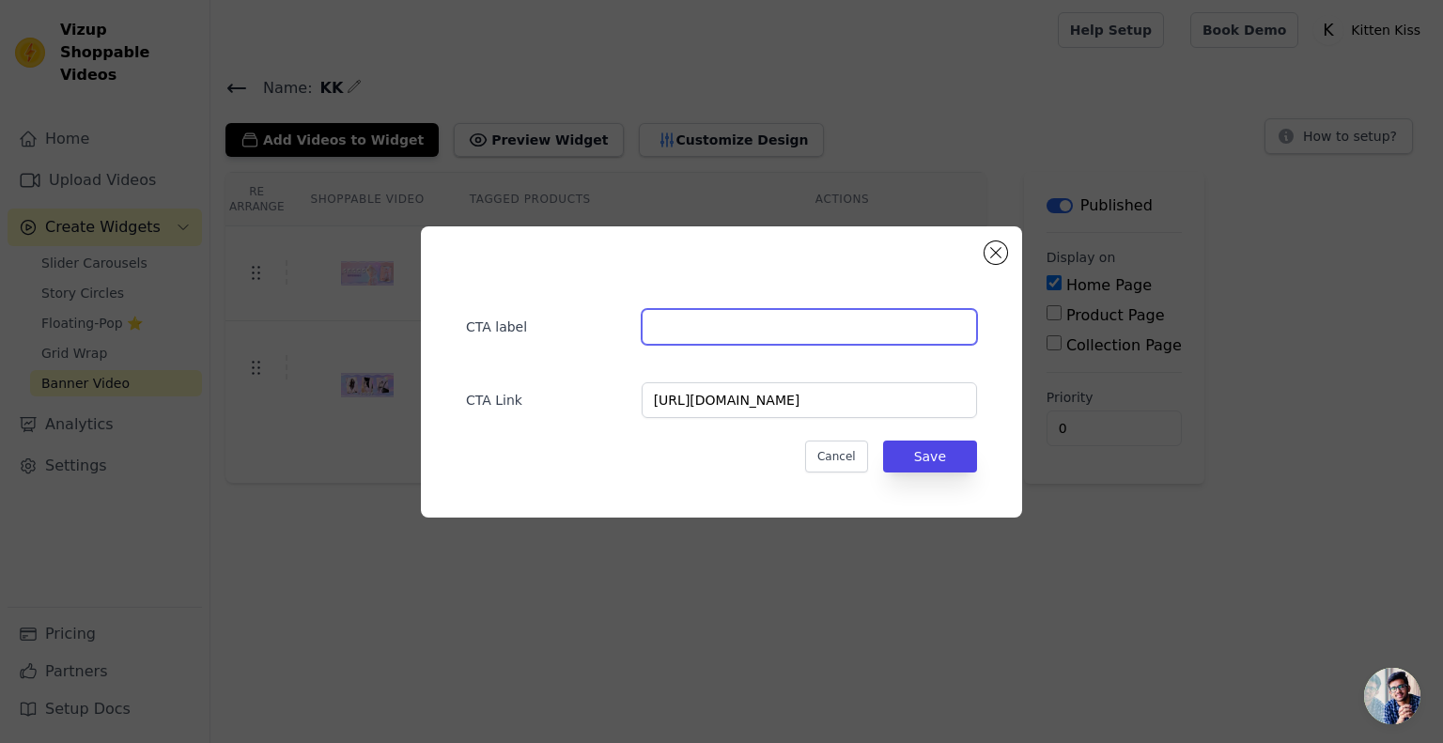
click at [743, 326] on input "text" at bounding box center [809, 327] width 335 height 36
click at [994, 235] on div "CTA label CTA Link [URL][DOMAIN_NAME] Cancel Save" at bounding box center [721, 371] width 601 height 291
click at [994, 243] on button "Close modal" at bounding box center [996, 252] width 23 height 23
